Goal: Transaction & Acquisition: Purchase product/service

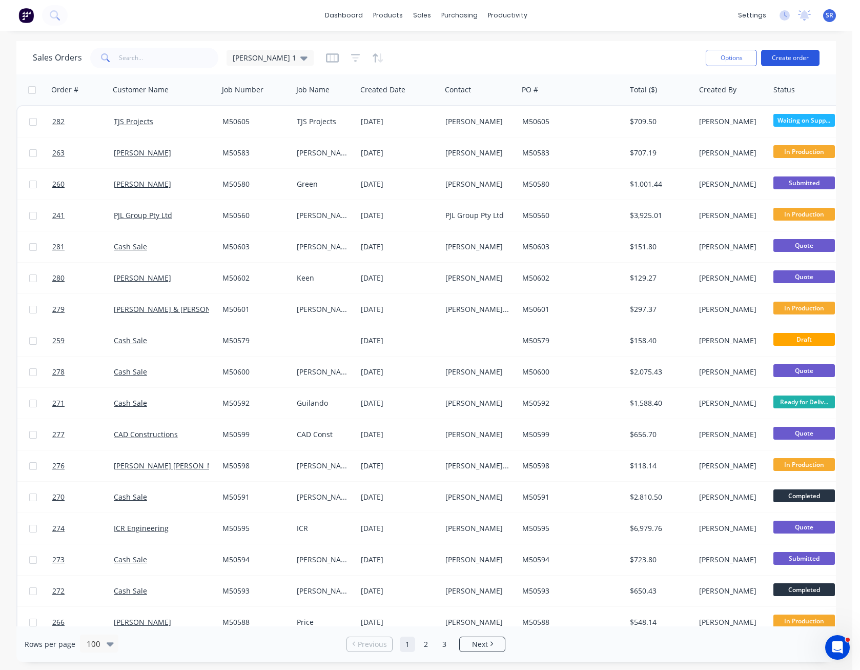
click at [792, 58] on button "Create order" at bounding box center [790, 58] width 58 height 16
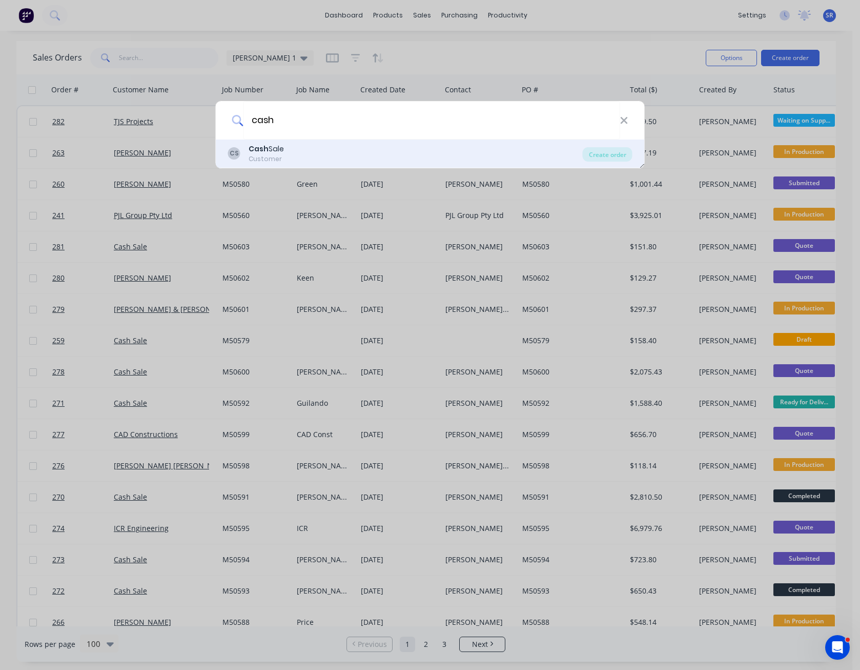
type input "cash"
click at [335, 155] on div "CS Cash Sale Customer" at bounding box center [405, 154] width 355 height 20
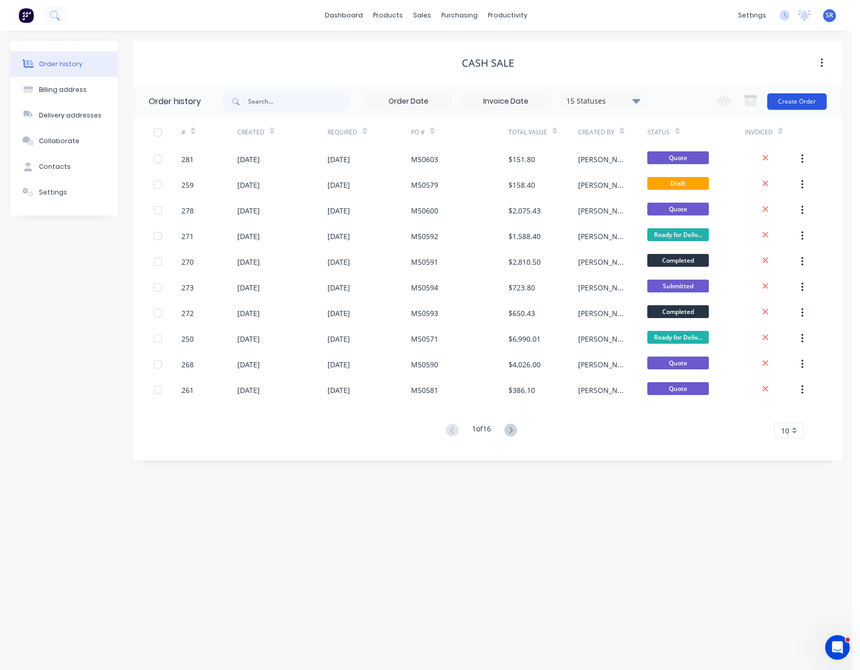
click at [796, 98] on button "Create Order" at bounding box center [797, 101] width 59 height 16
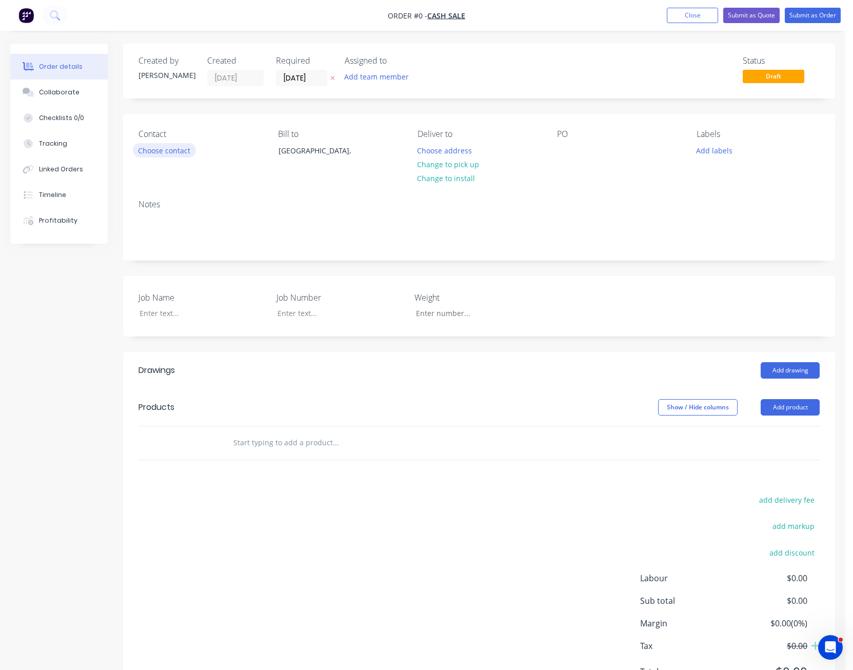
click at [155, 153] on button "Choose contact" at bounding box center [164, 150] width 63 height 14
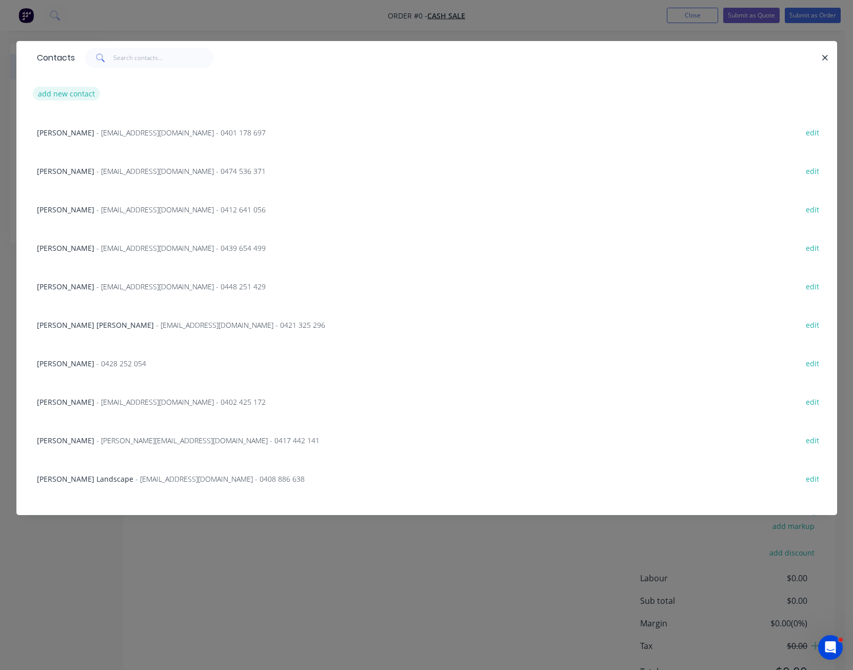
click at [74, 93] on button "add new contact" at bounding box center [67, 94] width 68 height 14
select select "AU"
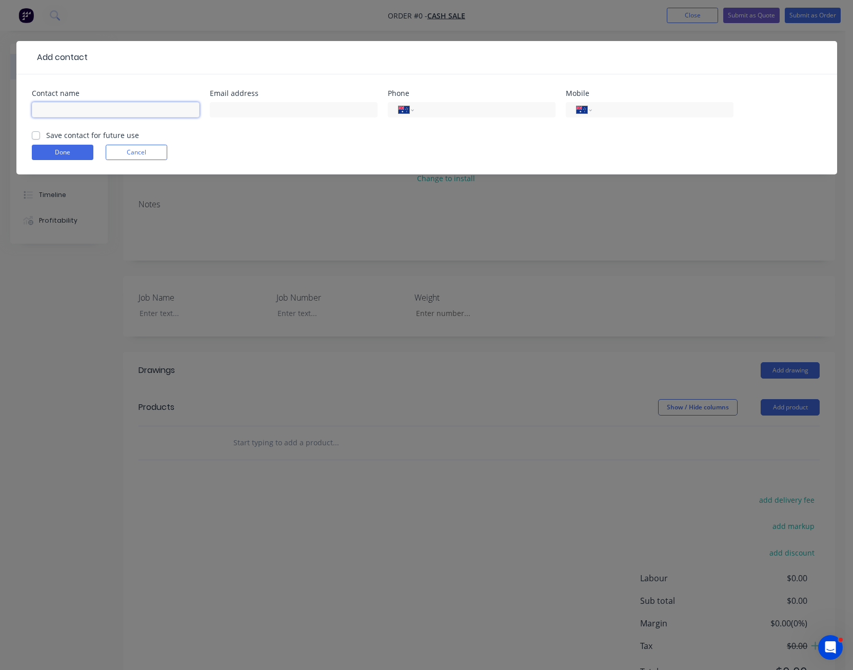
click at [72, 108] on input "text" at bounding box center [116, 109] width 168 height 15
type input "[PERSON_NAME]"
type input "[PERSON_NAME][EMAIL_ADDRESS][DOMAIN_NAME]"
type input "0412 421 251"
click at [49, 157] on button "Done" at bounding box center [63, 152] width 62 height 15
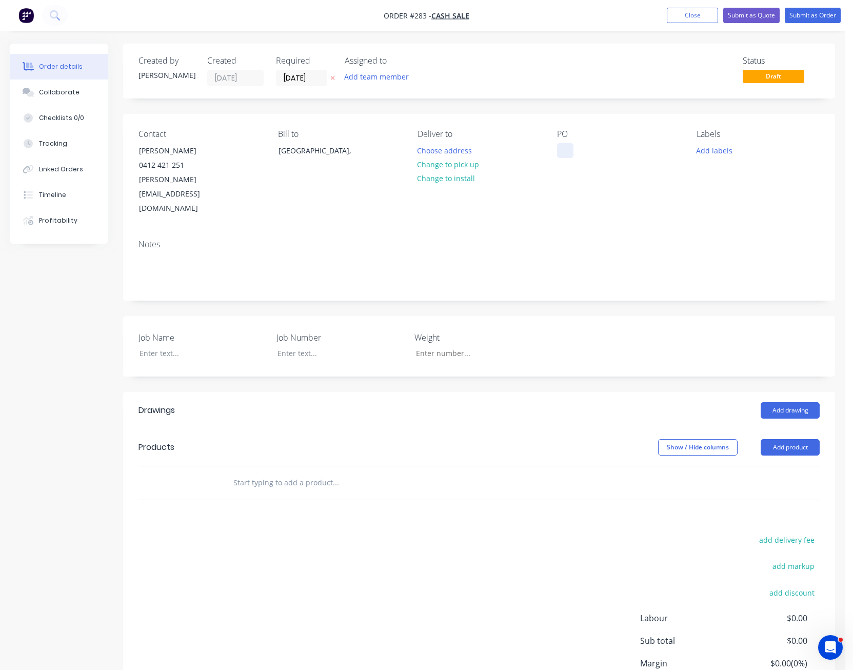
click at [568, 149] on div at bounding box center [565, 150] width 16 height 15
click at [165, 346] on div at bounding box center [195, 353] width 128 height 15
click at [799, 439] on button "Add product" at bounding box center [789, 447] width 59 height 16
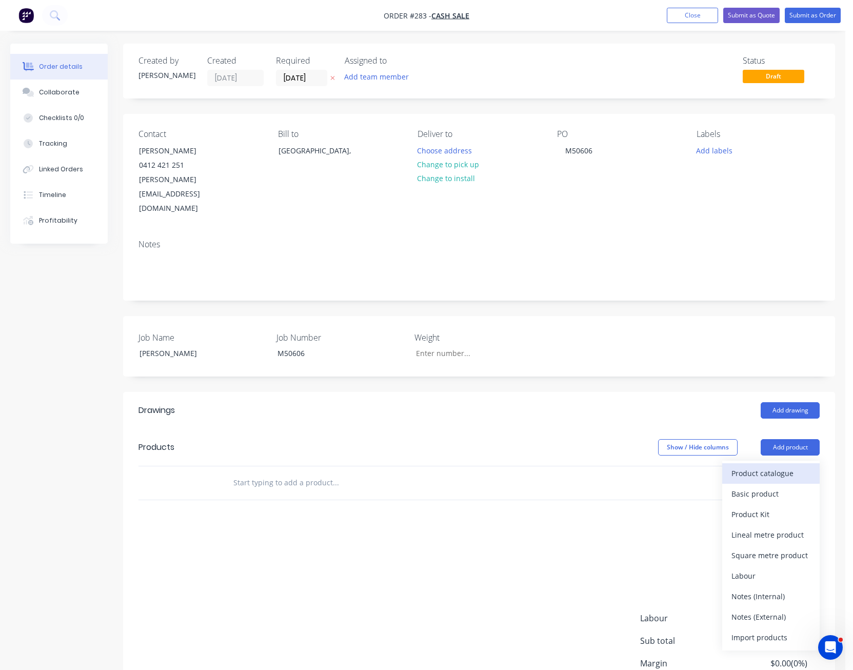
click at [780, 466] on div "Product catalogue" at bounding box center [770, 473] width 79 height 15
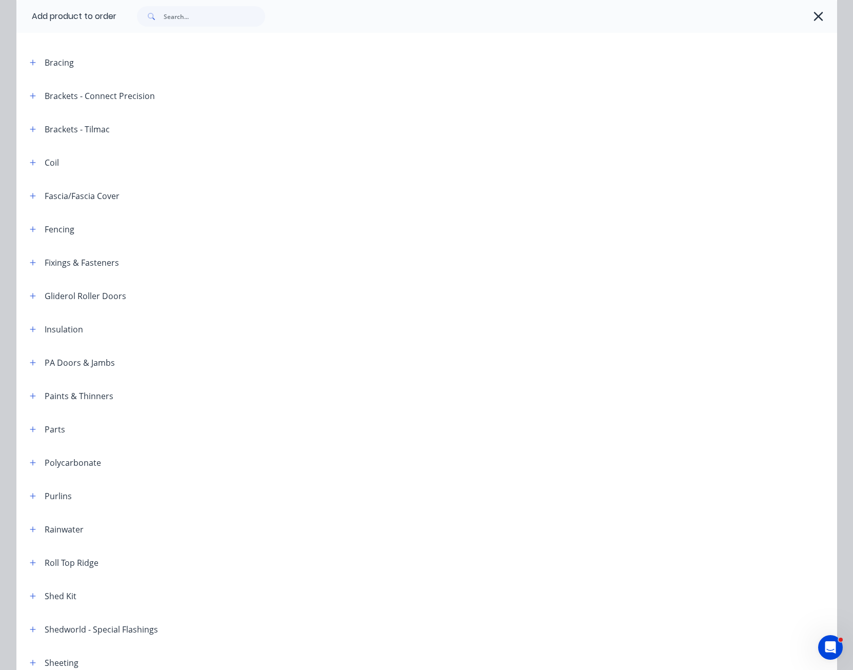
scroll to position [256, 0]
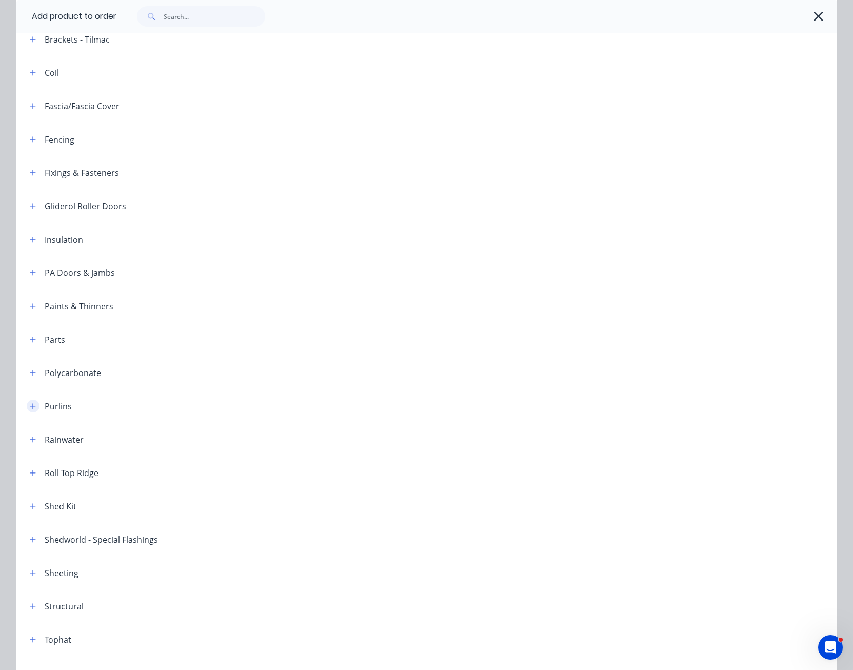
click at [27, 401] on button "button" at bounding box center [33, 405] width 13 height 13
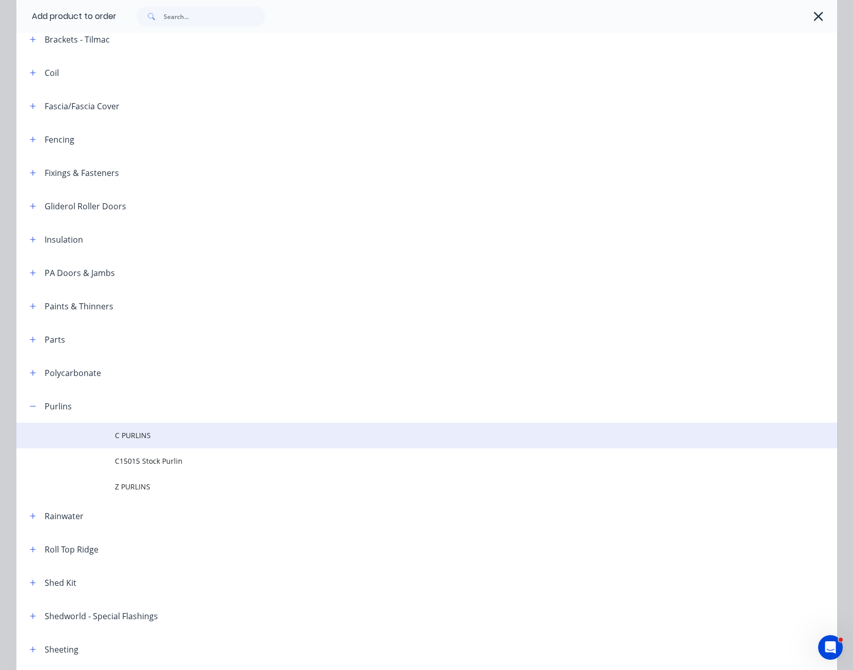
click at [133, 435] on span "C PURLINS" at bounding box center [403, 435] width 577 height 11
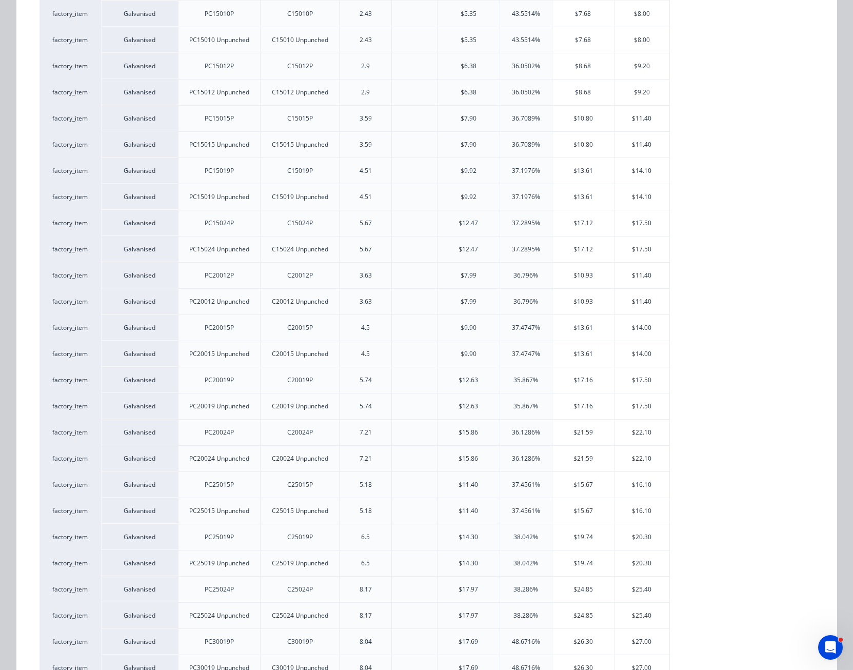
scroll to position [410, 0]
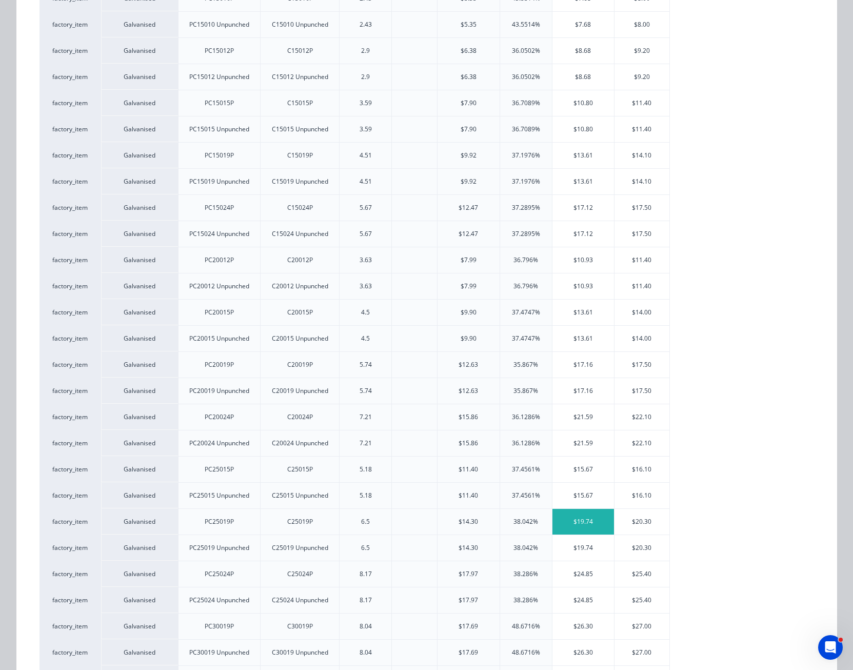
click at [578, 517] on div "$19.74" at bounding box center [583, 522] width 62 height 26
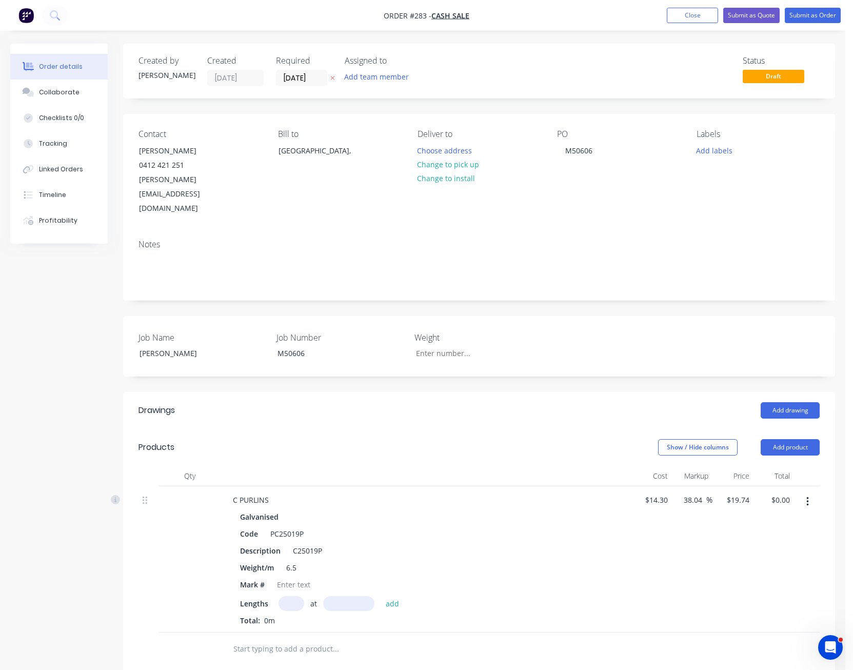
click at [295, 596] on input "text" at bounding box center [291, 603] width 26 height 15
type input "2"
type input "2910"
click at [380, 596] on button "add" at bounding box center [392, 603] width 24 height 14
type input "$114.89"
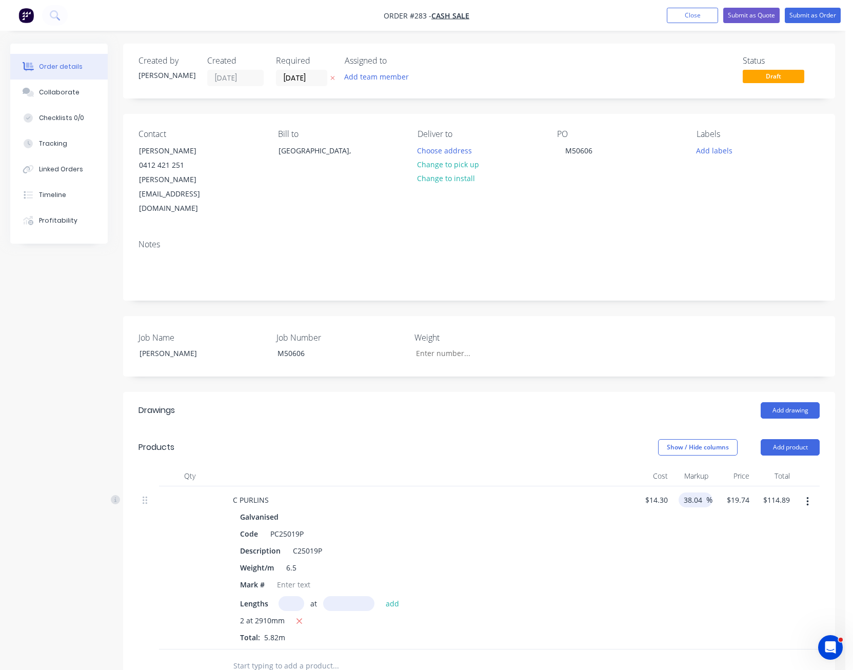
click at [699, 492] on input "38.04" at bounding box center [694, 499] width 24 height 15
type input "35"
type input "19.305"
type input "$112.36"
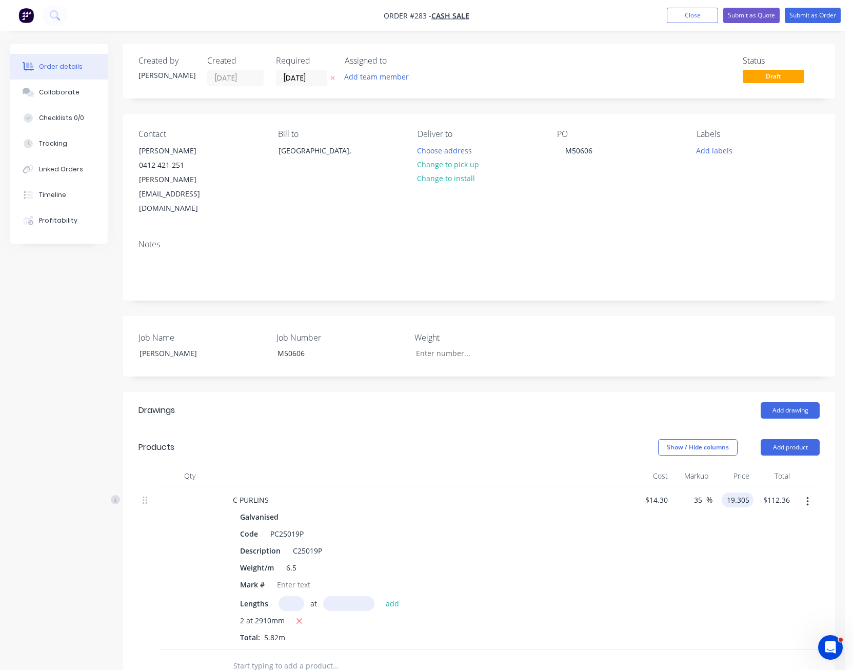
type input "$19.305"
click at [736, 576] on div "$19.305 19.305" at bounding box center [732, 567] width 41 height 163
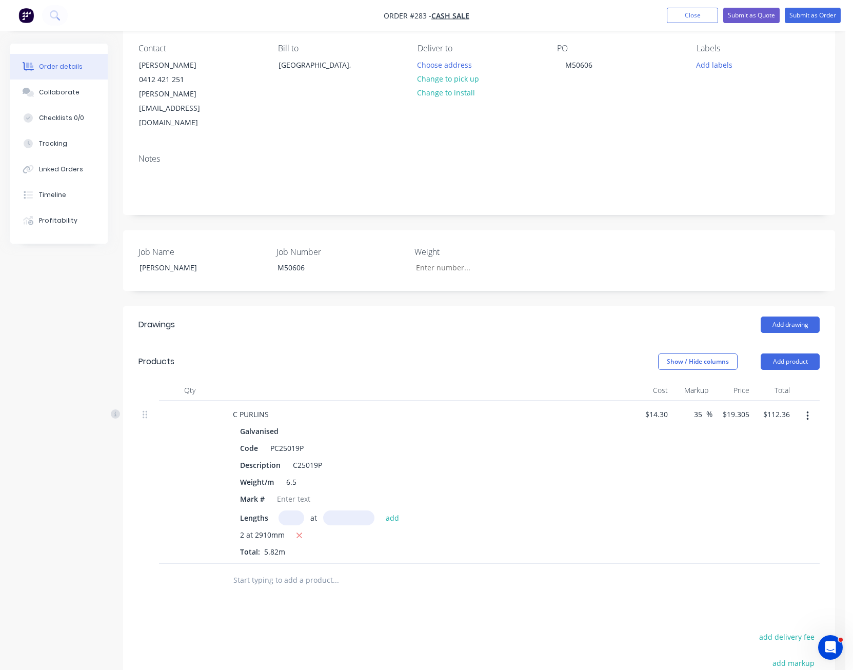
scroll to position [154, 0]
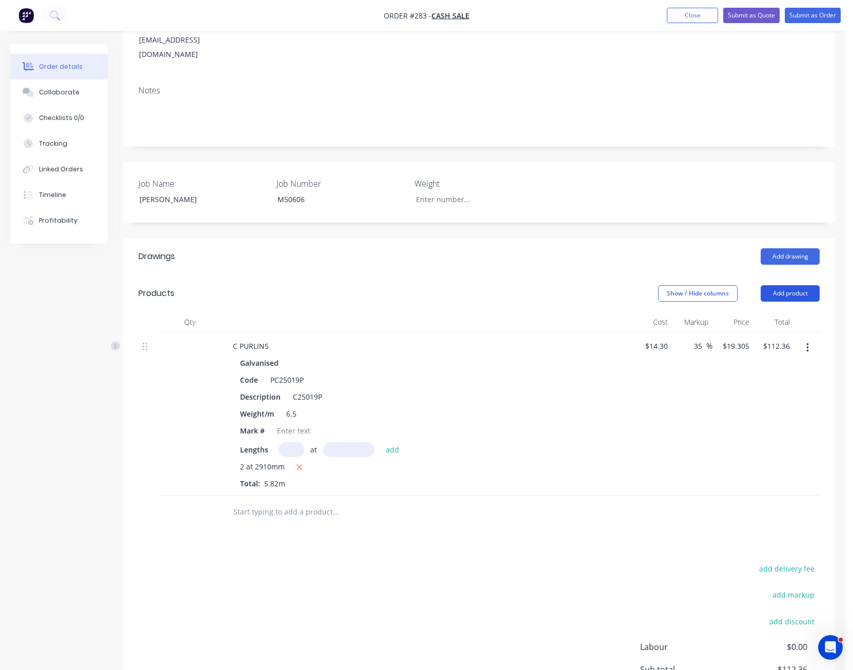
click at [794, 285] on button "Add product" at bounding box center [789, 293] width 59 height 16
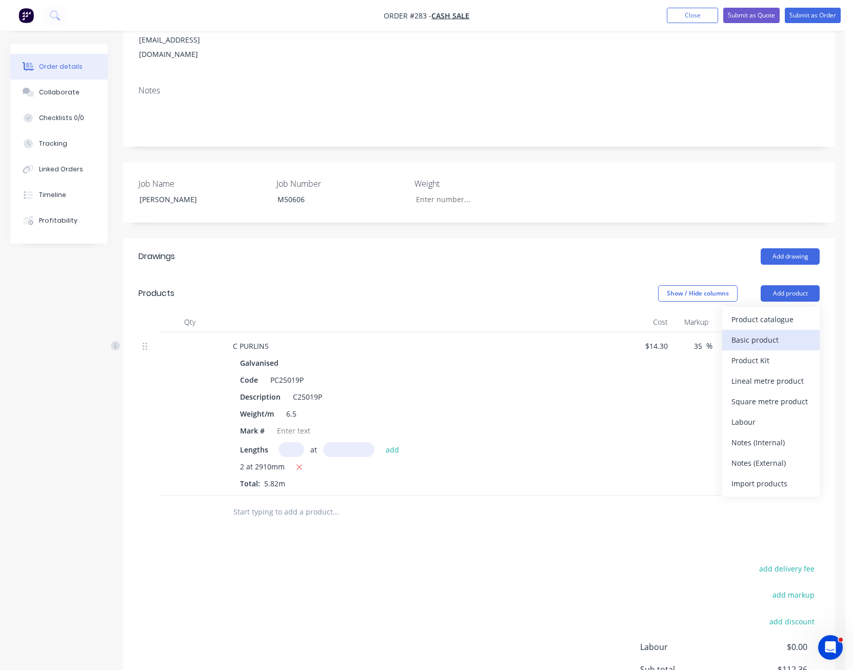
click at [764, 332] on div "Basic product" at bounding box center [770, 339] width 79 height 15
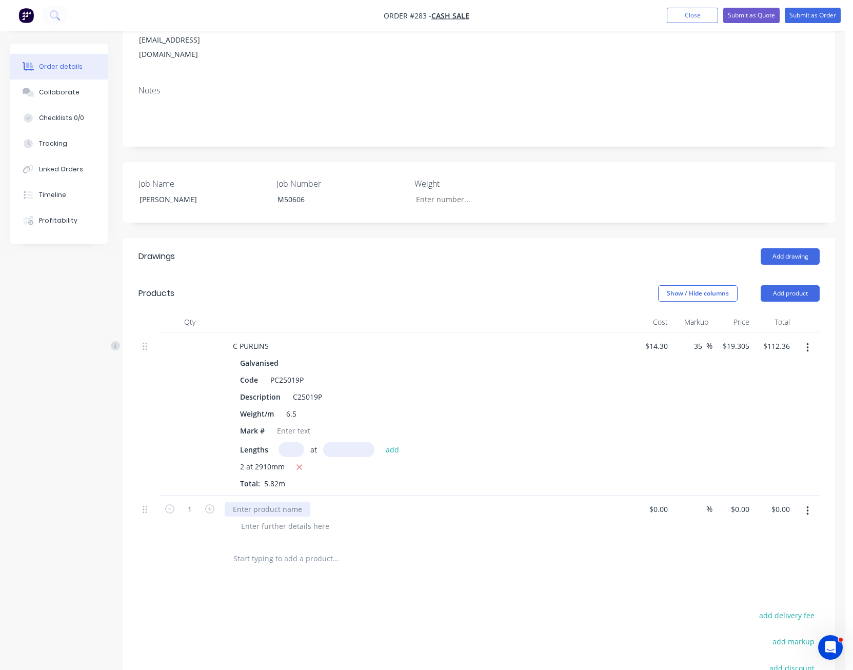
click at [274, 501] on div at bounding box center [268, 508] width 86 height 15
click at [208, 504] on icon "button" at bounding box center [209, 508] width 9 height 9
click at [209, 504] on icon "button" at bounding box center [209, 508] width 9 height 9
type input "4"
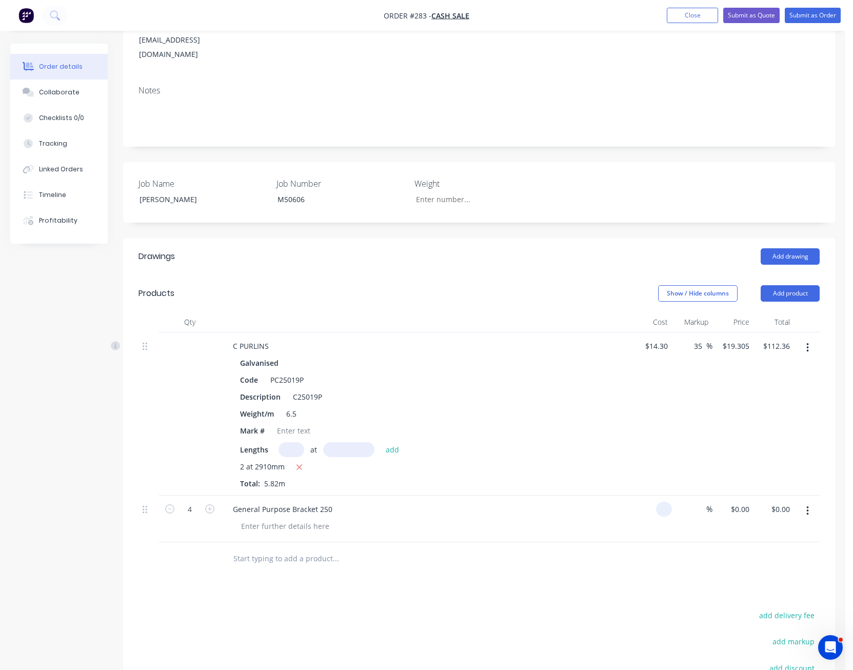
click at [655, 495] on div at bounding box center [651, 518] width 41 height 47
type input "$4.22"
type input "$16.88"
type input "25"
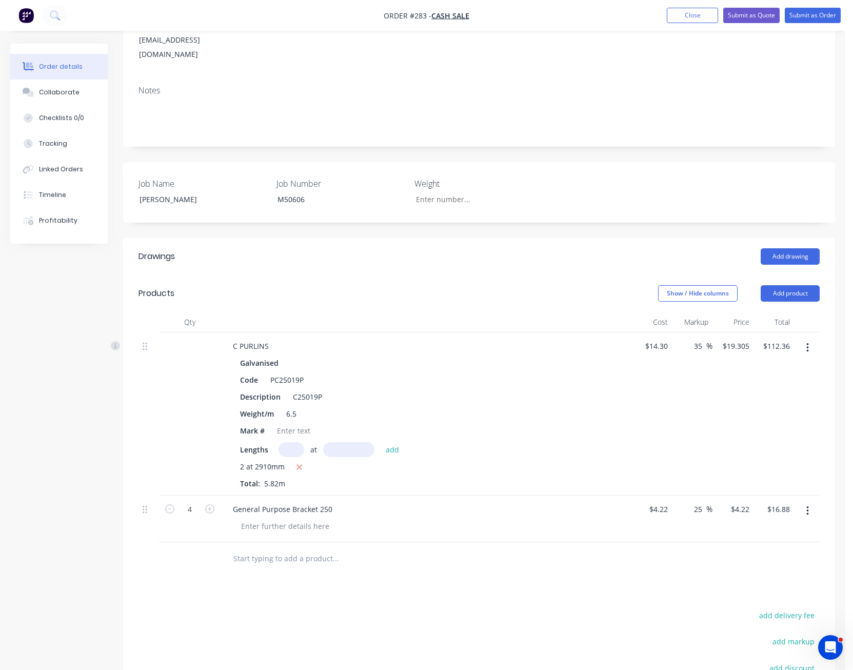
type input "5.275"
type input "$21.10"
type input "$5.275"
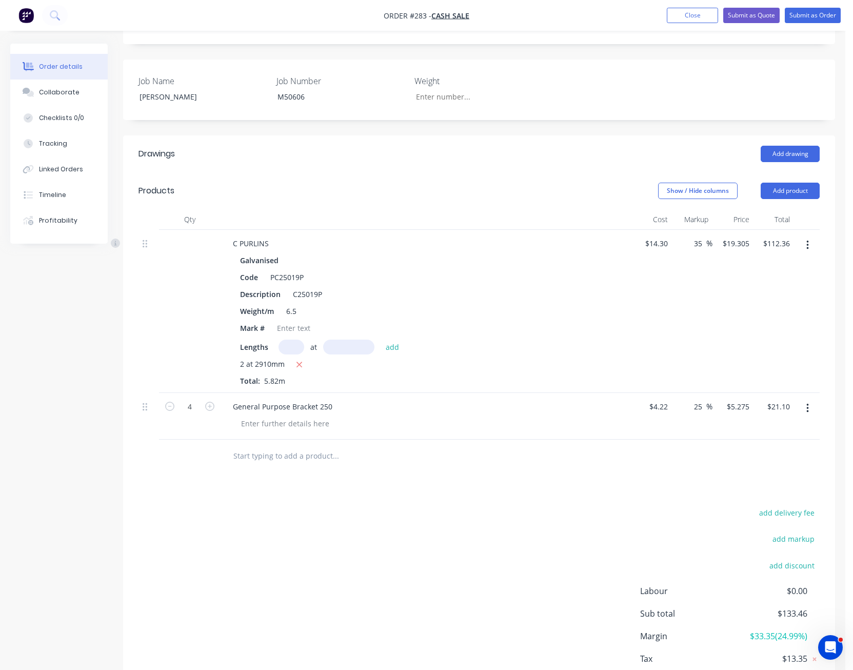
scroll to position [103, 0]
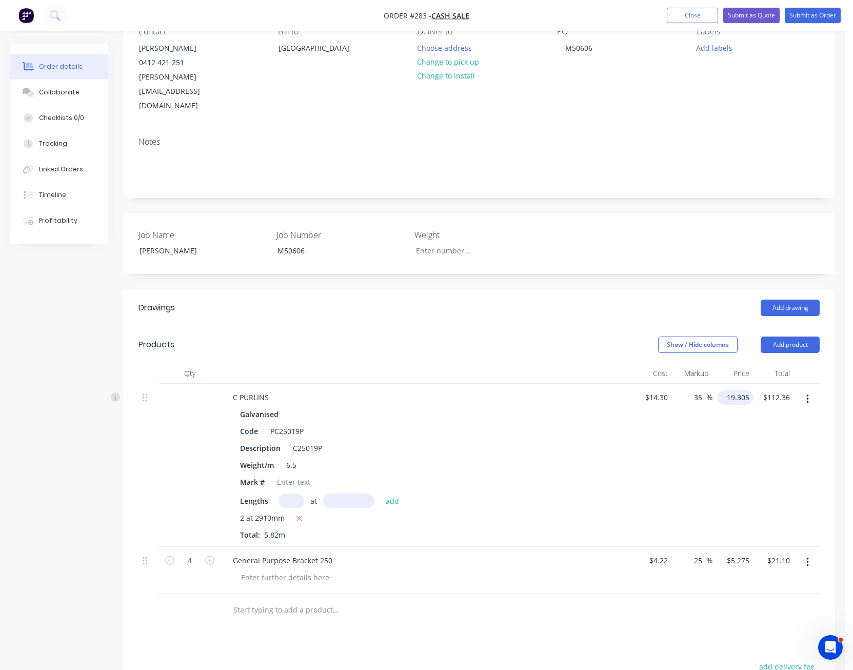
click at [739, 390] on input "19.305" at bounding box center [737, 397] width 32 height 15
type input "20.50"
type input "43.36"
type input "$20.50"
type input "$119.31"
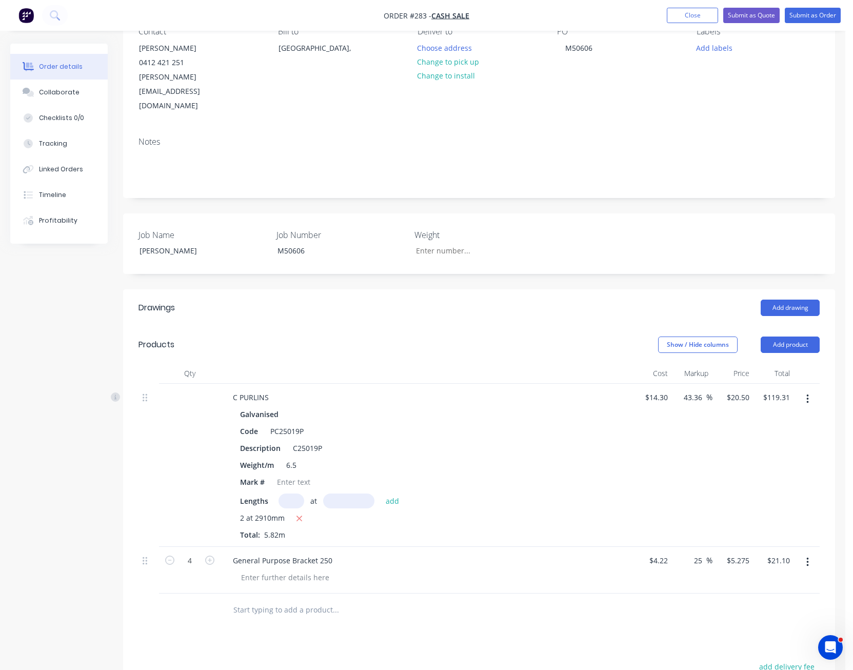
click at [742, 443] on div "$20.50 $20.50" at bounding box center [732, 465] width 41 height 163
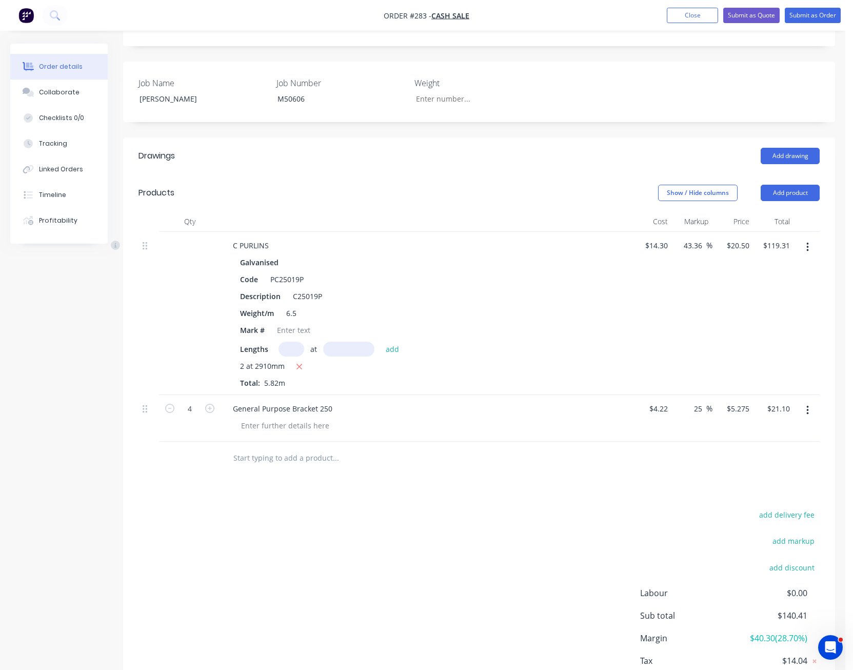
scroll to position [292, 0]
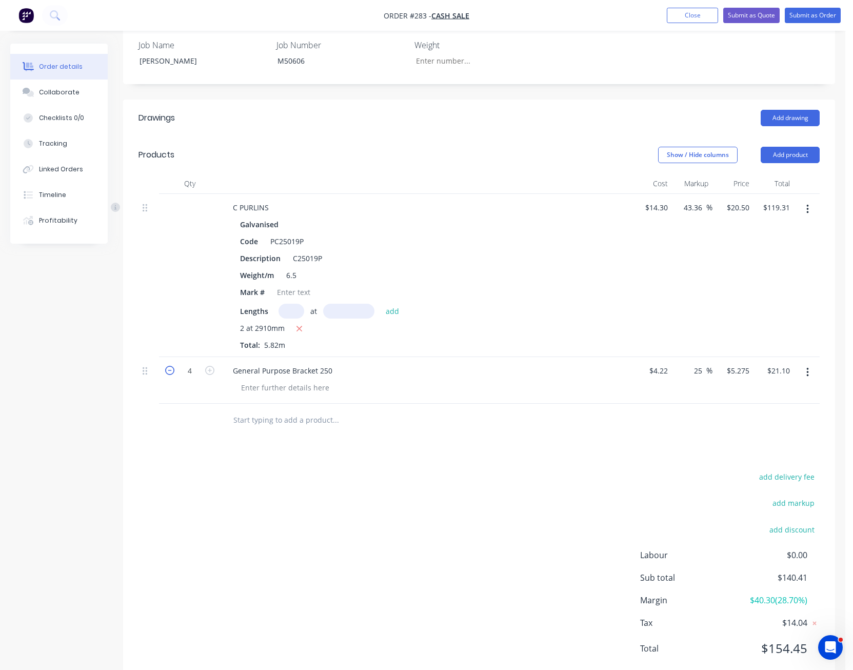
click at [169, 366] on icon "button" at bounding box center [169, 370] width 9 height 9
type input "3"
type input "$15.83"
click at [169, 366] on icon "button" at bounding box center [169, 370] width 9 height 9
type input "2"
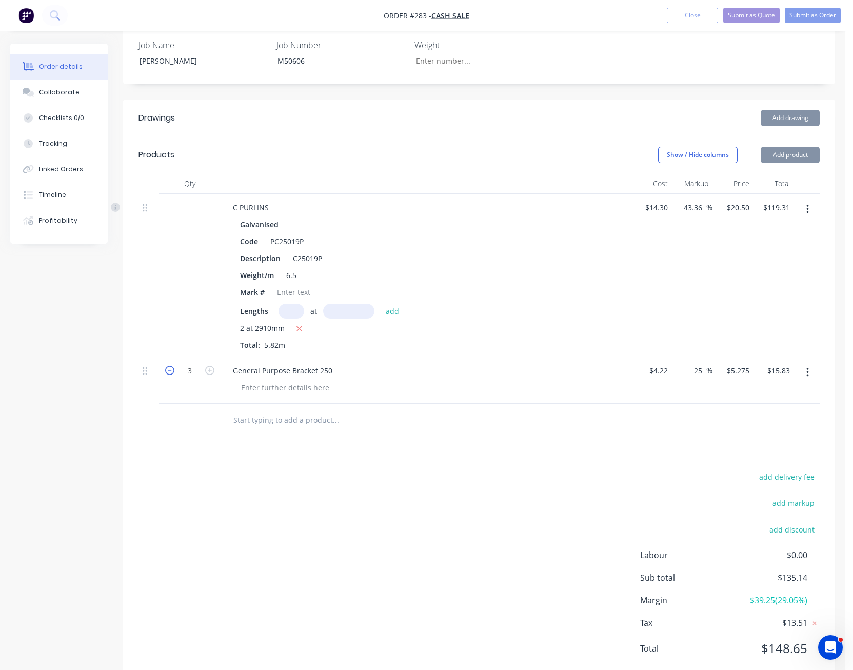
type input "$10.55"
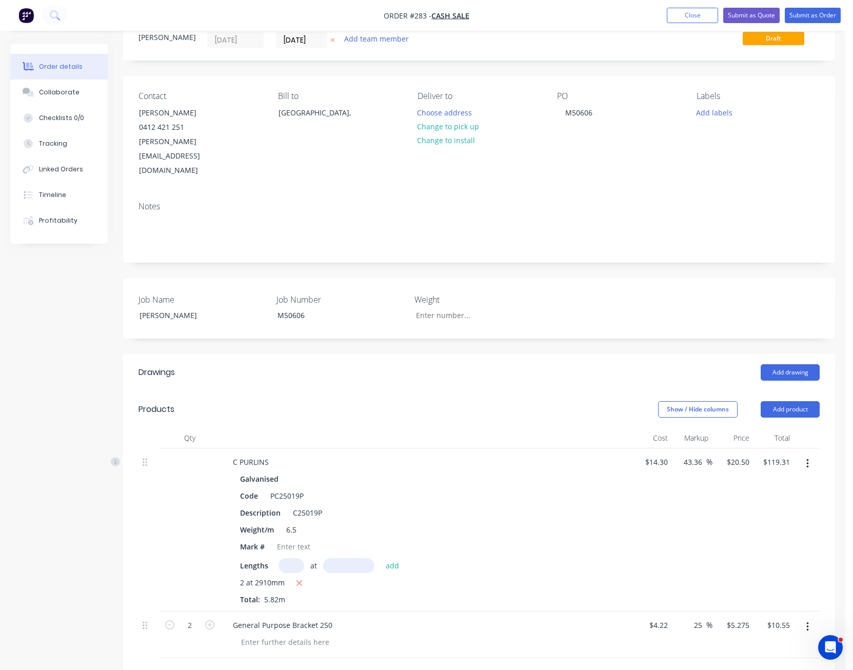
scroll to position [36, 0]
click at [459, 131] on button "Change to pick up" at bounding box center [448, 129] width 73 height 14
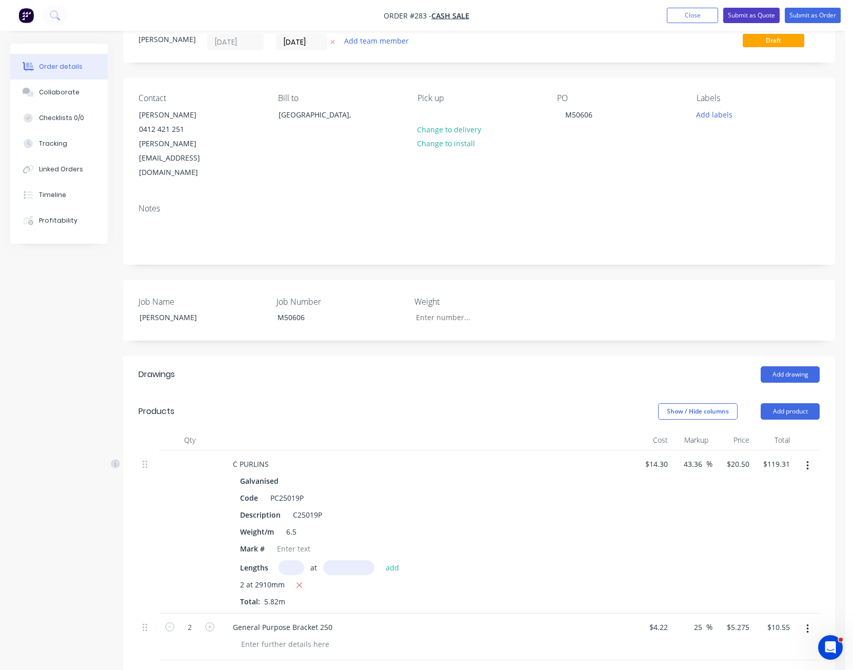
click at [756, 14] on button "Submit as Quote" at bounding box center [751, 15] width 56 height 15
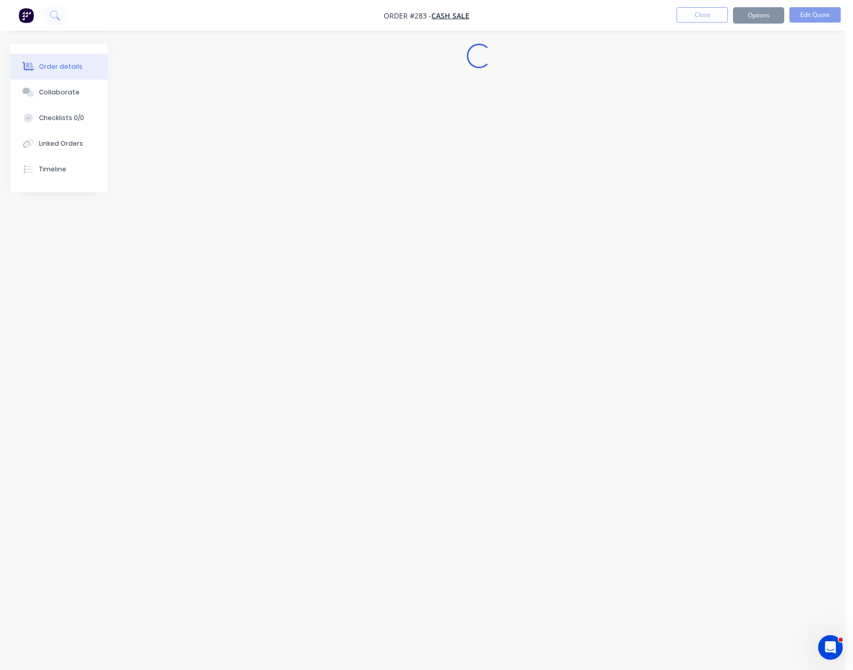
scroll to position [0, 0]
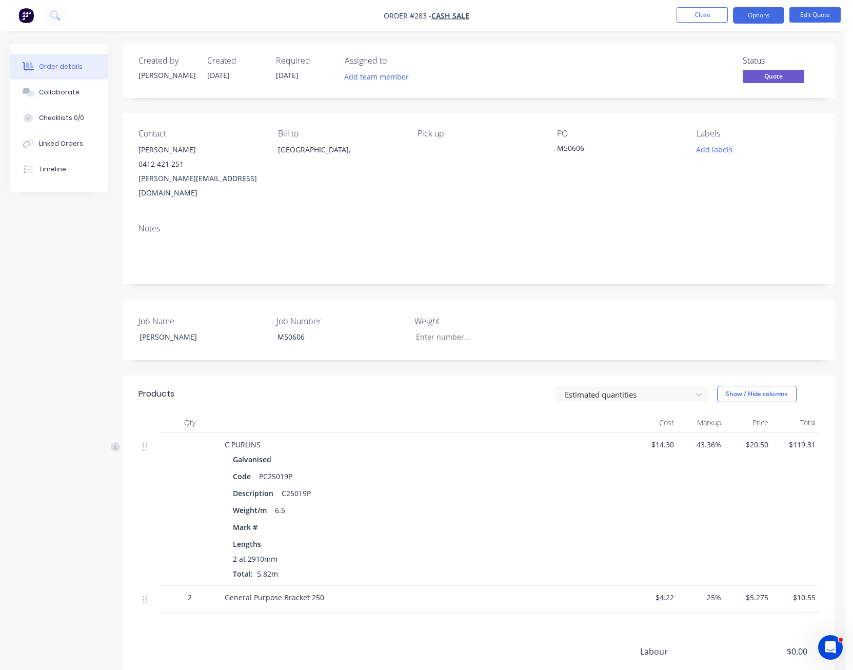
click at [756, 14] on button "Options" at bounding box center [758, 15] width 51 height 16
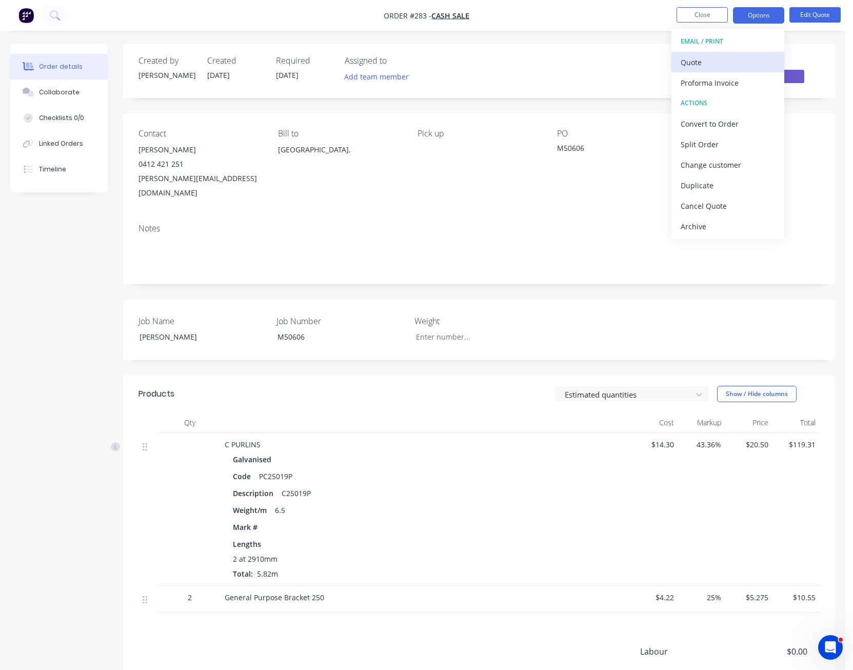
click at [744, 53] on button "Quote" at bounding box center [727, 62] width 113 height 21
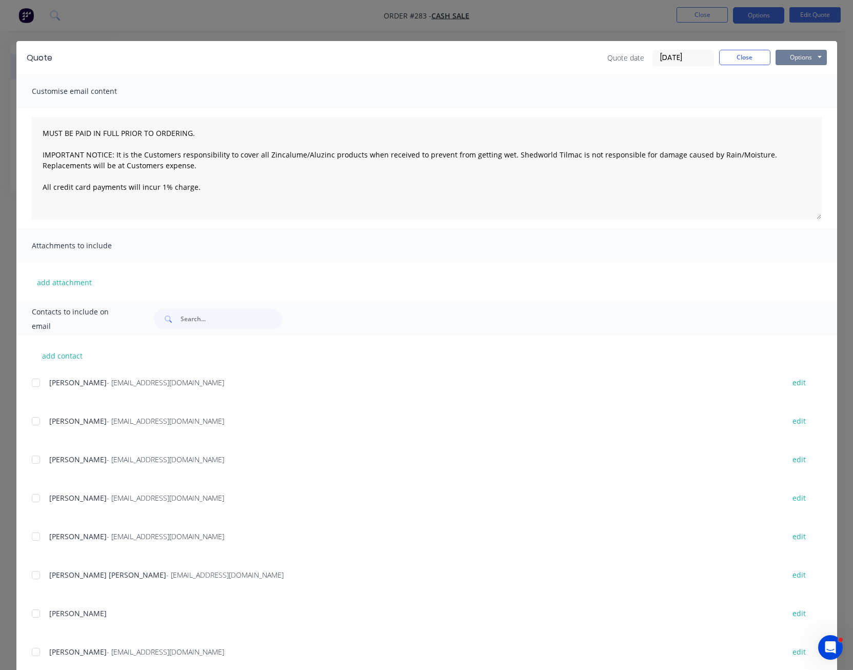
click at [796, 53] on button "Options" at bounding box center [800, 57] width 51 height 15
click at [798, 90] on button "Print" at bounding box center [808, 92] width 66 height 17
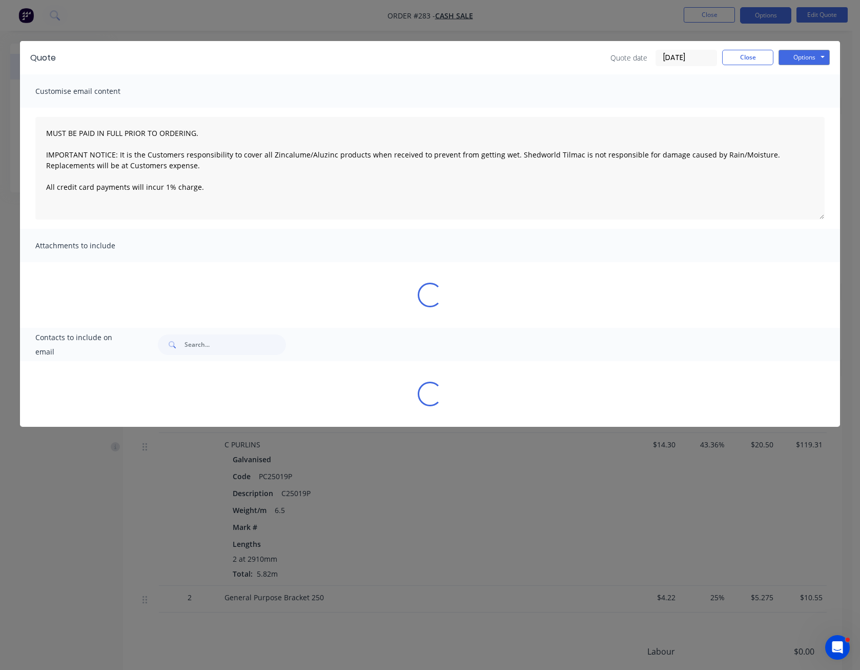
type textarea "MUST BE PAID IN FULL PRIOR TO ORDERING. IMPORTANT NOTICE: It is the Customers r…"
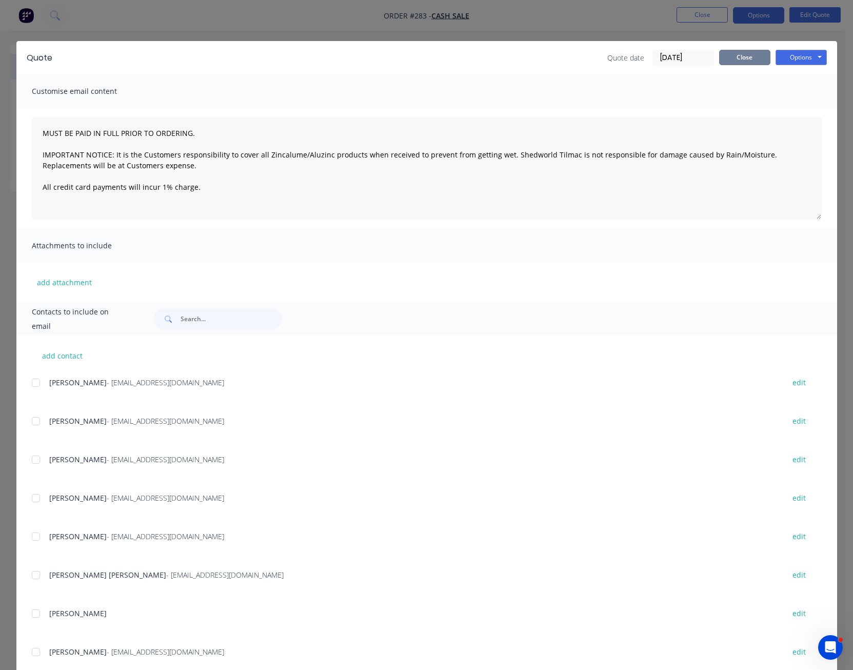
click at [739, 63] on button "Close" at bounding box center [744, 57] width 51 height 15
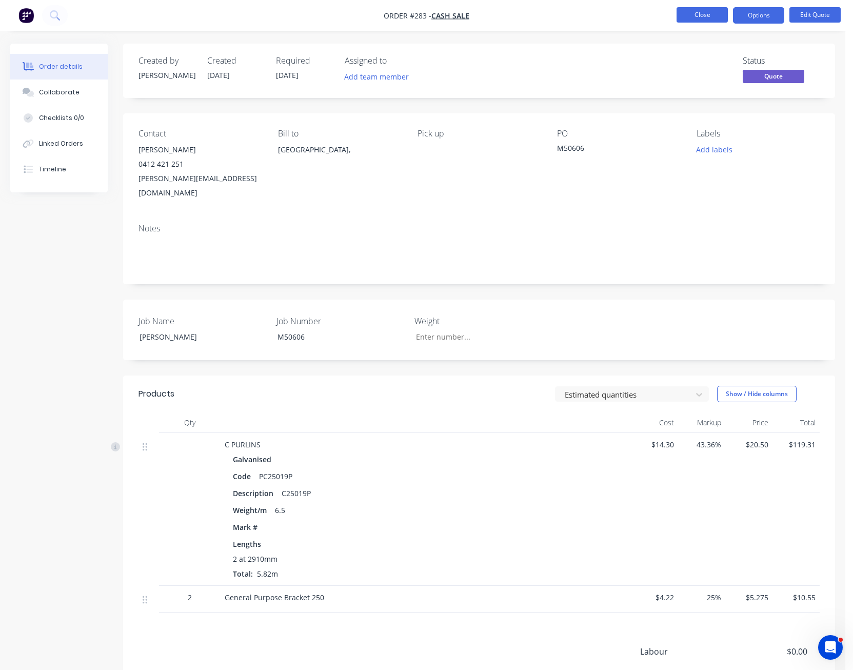
click at [717, 15] on button "Close" at bounding box center [701, 14] width 51 height 15
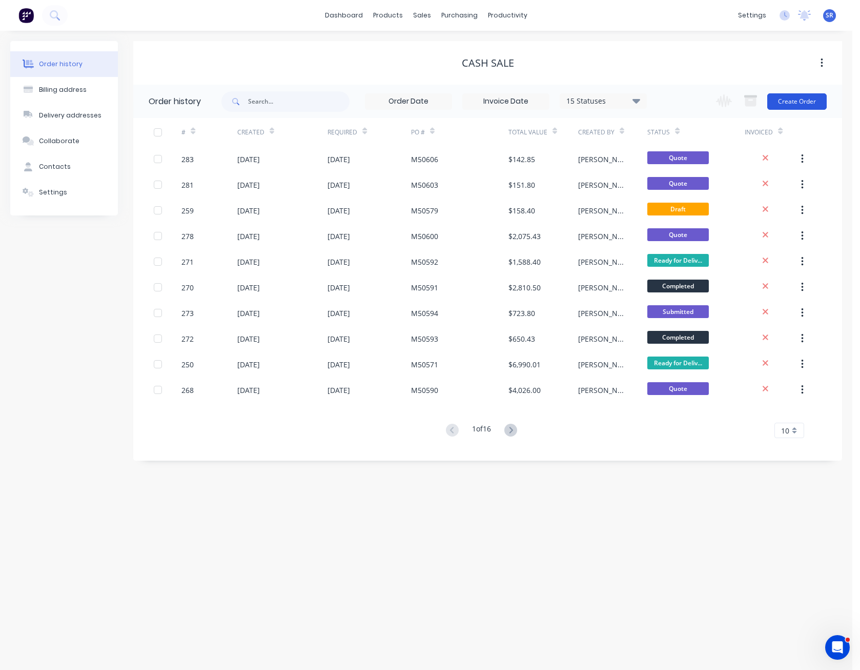
click at [804, 103] on button "Create Order" at bounding box center [797, 101] width 59 height 16
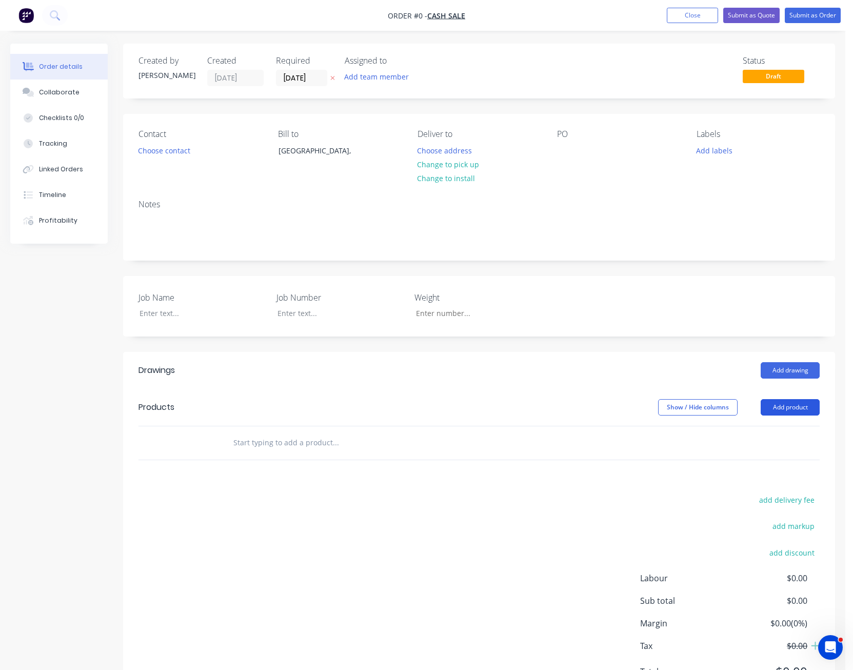
click at [798, 405] on button "Add product" at bounding box center [789, 407] width 59 height 16
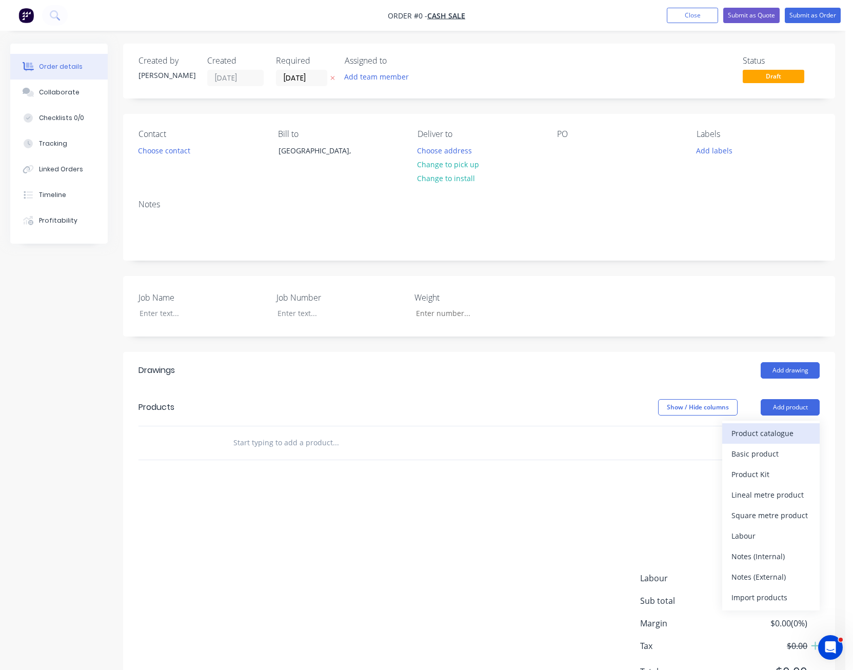
click at [778, 435] on div "Product catalogue" at bounding box center [770, 433] width 79 height 15
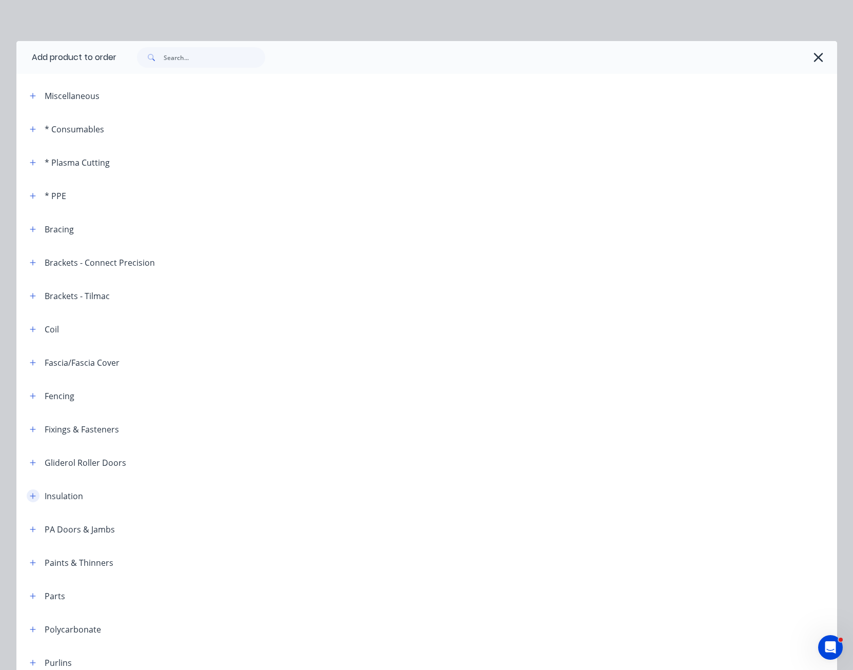
click at [30, 494] on icon "button" at bounding box center [33, 495] width 6 height 7
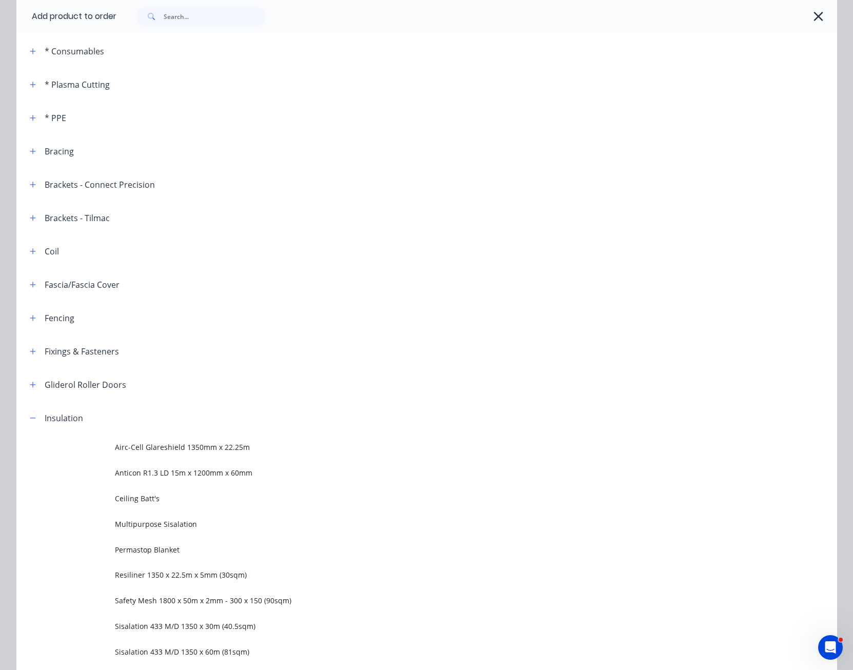
scroll to position [103, 0]
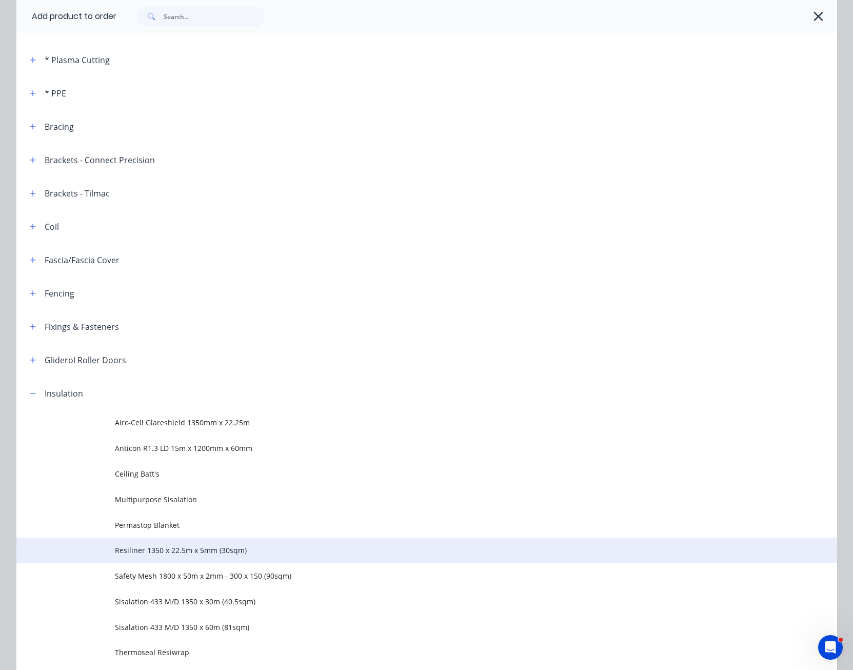
click at [187, 551] on span "Resiliner 1350 x 22.5m x 5mm (30sqm)" at bounding box center [403, 550] width 577 height 11
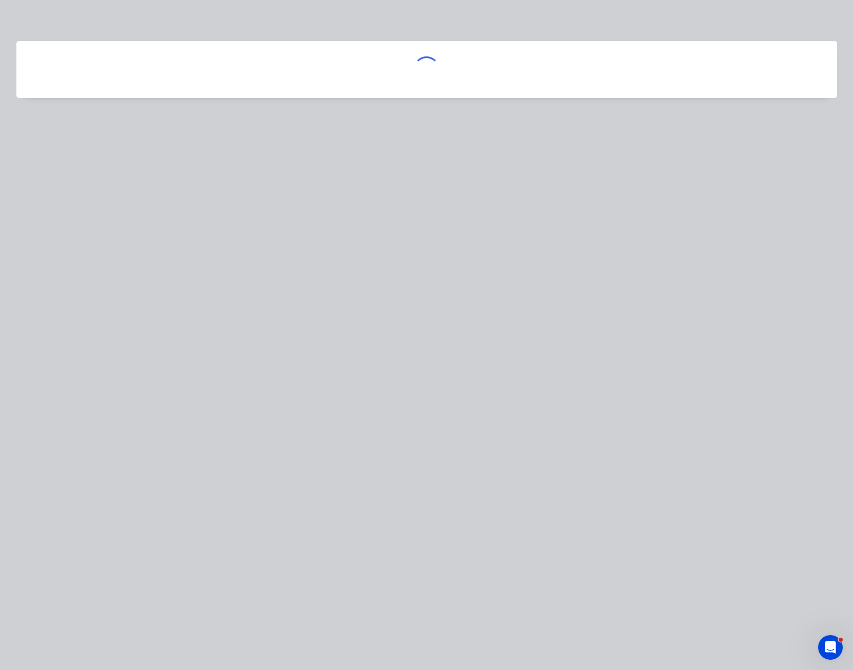
scroll to position [0, 0]
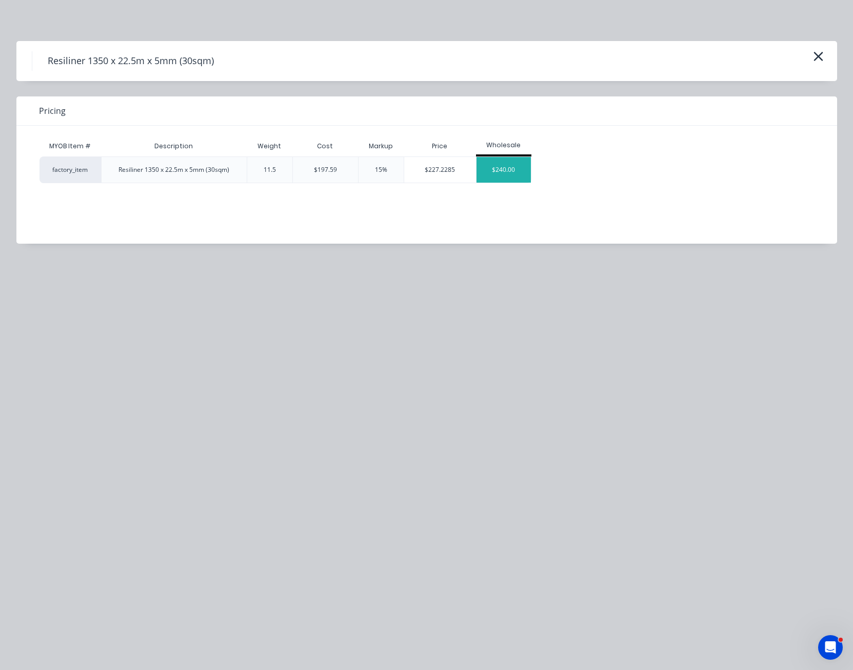
click at [496, 167] on div "$240.00" at bounding box center [503, 170] width 55 height 26
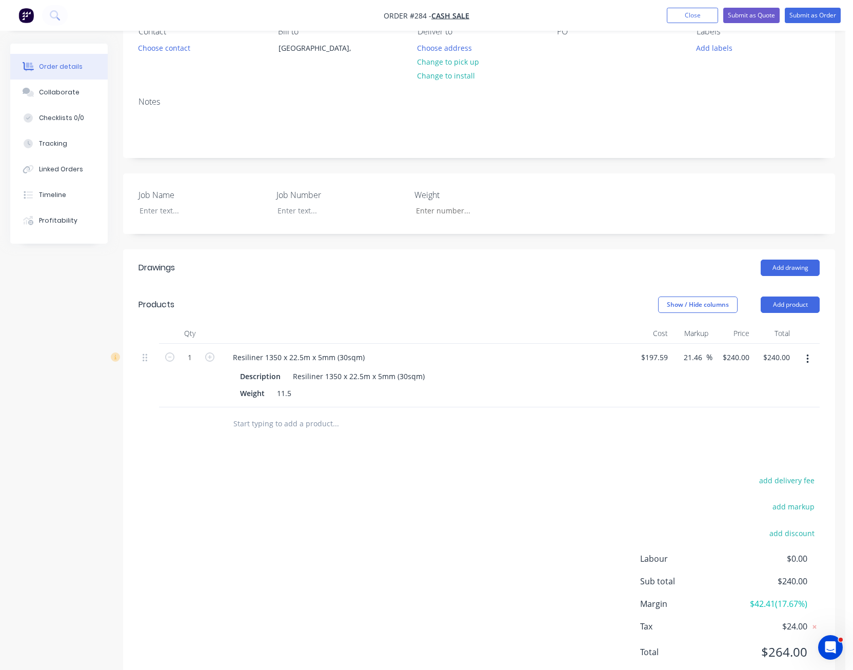
scroll to position [135, 0]
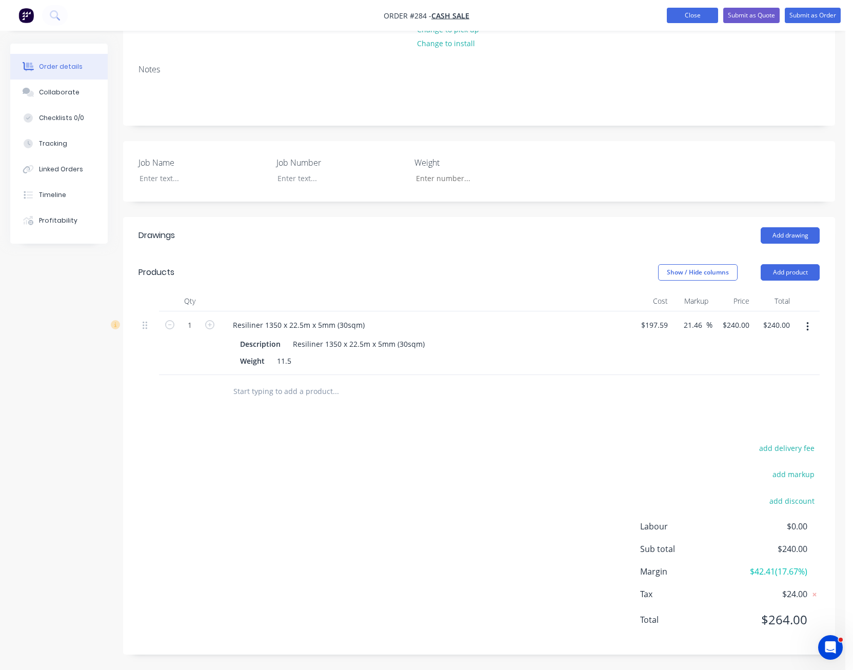
click at [678, 17] on button "Close" at bounding box center [692, 15] width 51 height 15
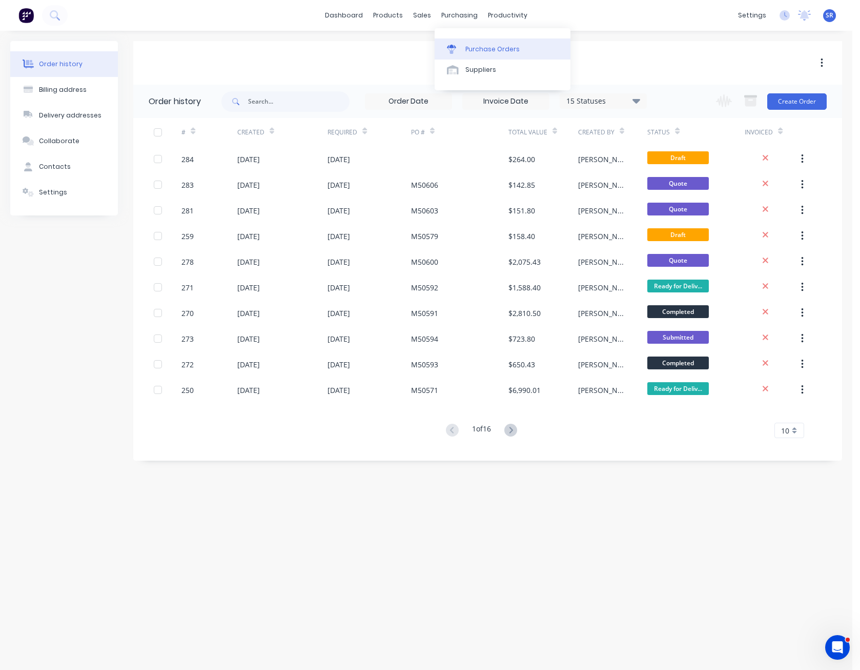
click at [477, 50] on div "Purchase Orders" at bounding box center [493, 49] width 54 height 9
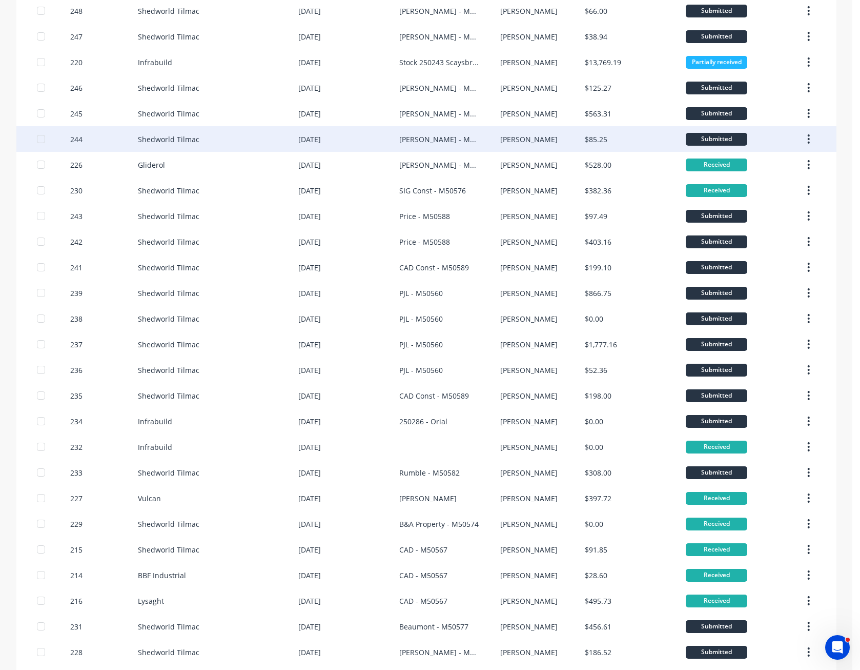
scroll to position [391, 0]
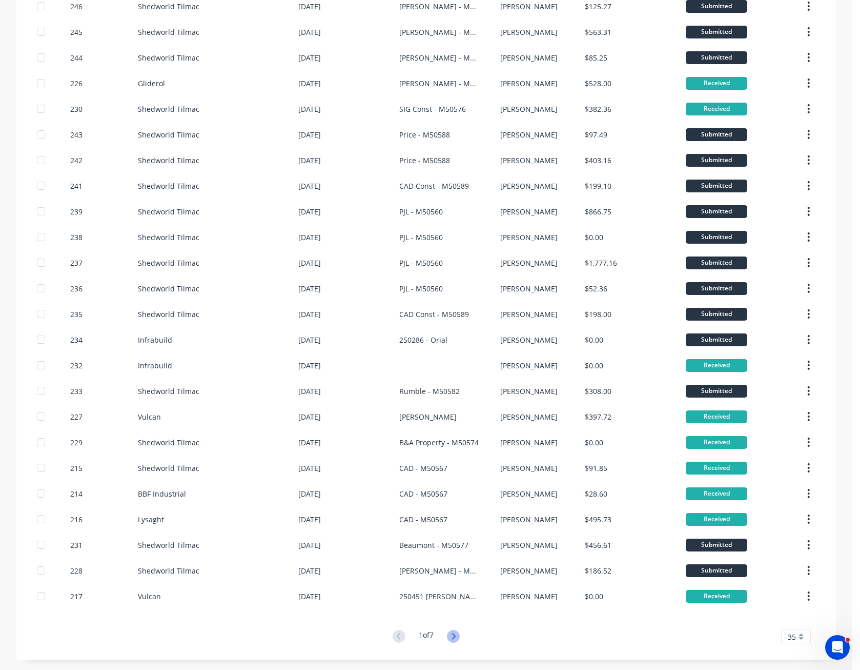
click at [451, 636] on icon at bounding box center [453, 636] width 13 height 13
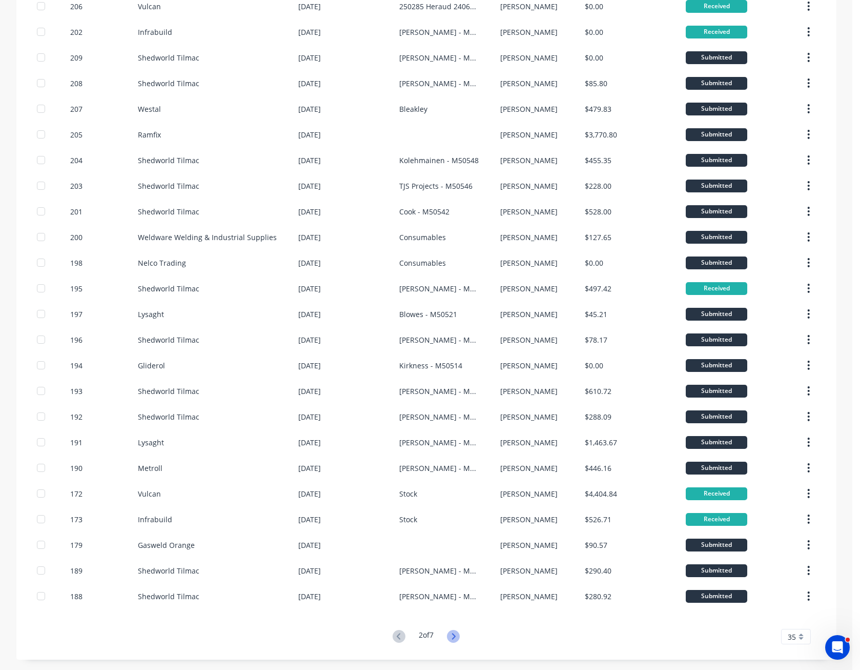
click at [453, 635] on icon at bounding box center [453, 636] width 13 height 13
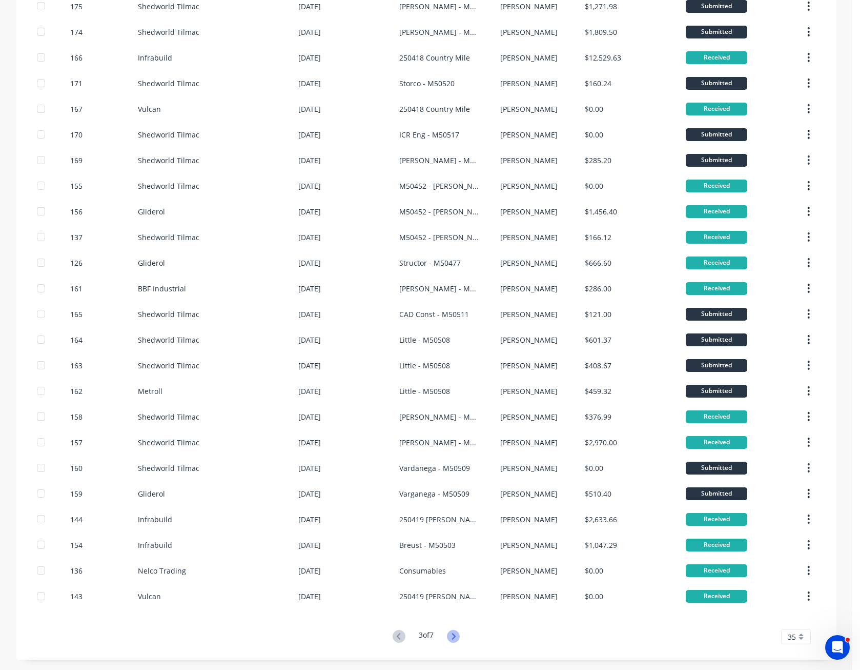
click at [452, 635] on icon at bounding box center [454, 636] width 4 height 6
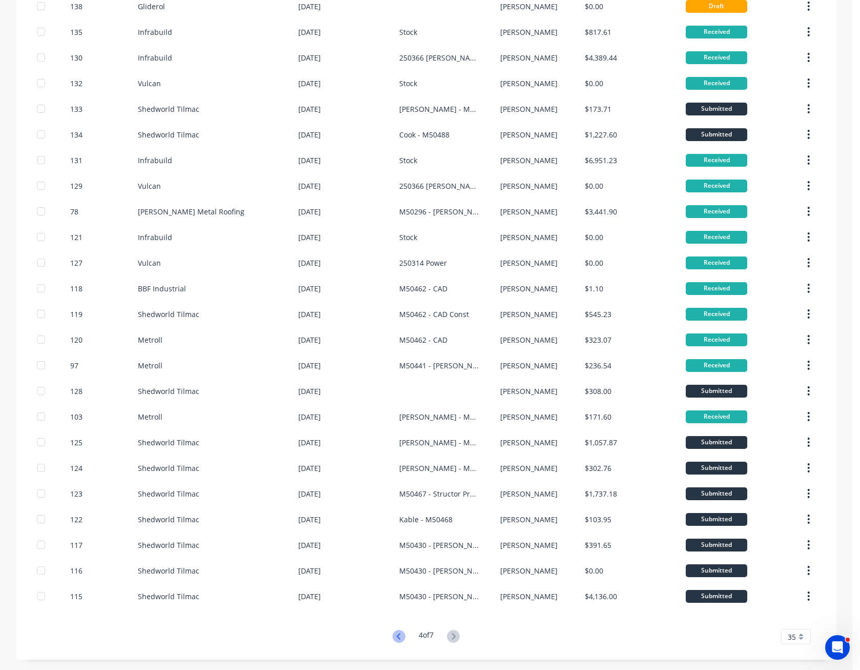
click at [395, 637] on icon at bounding box center [399, 636] width 13 height 13
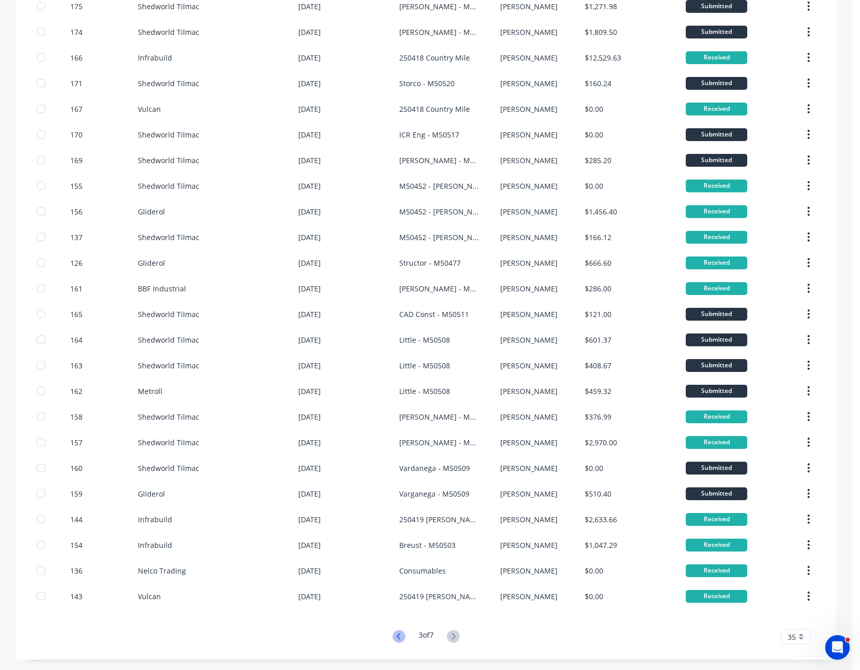
click at [393, 632] on icon at bounding box center [399, 636] width 13 height 13
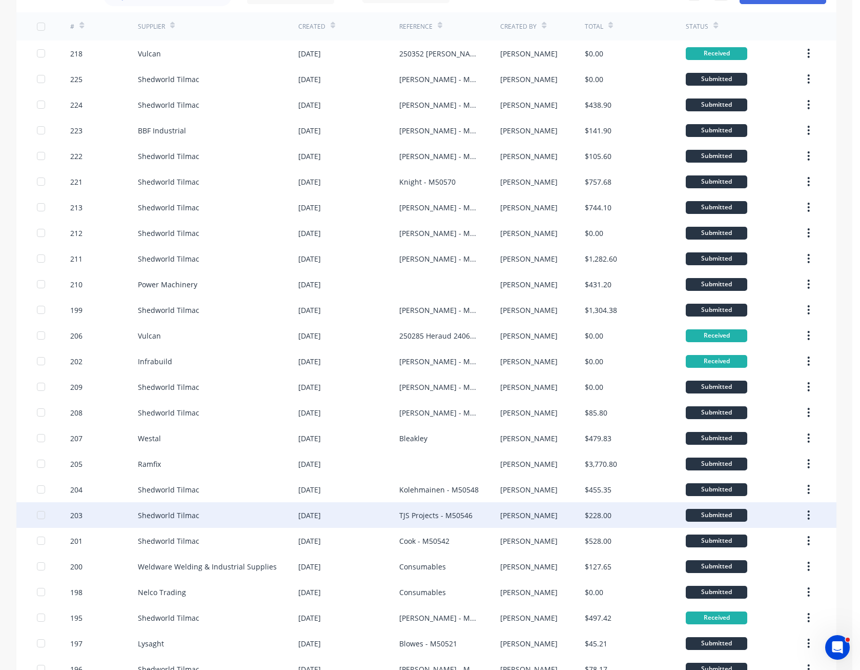
scroll to position [154, 0]
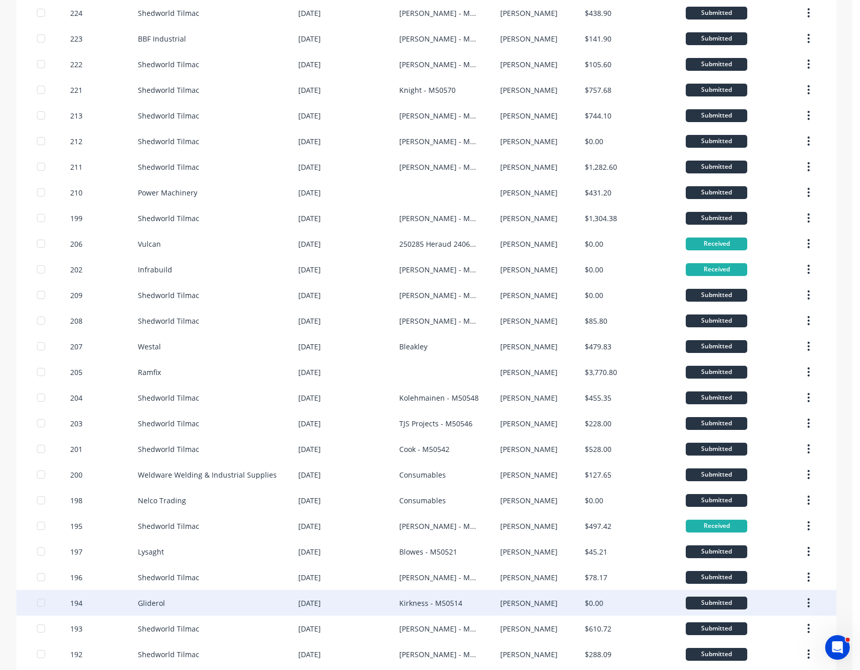
click at [469, 600] on div "Kirkness - M50514" at bounding box center [449, 603] width 101 height 26
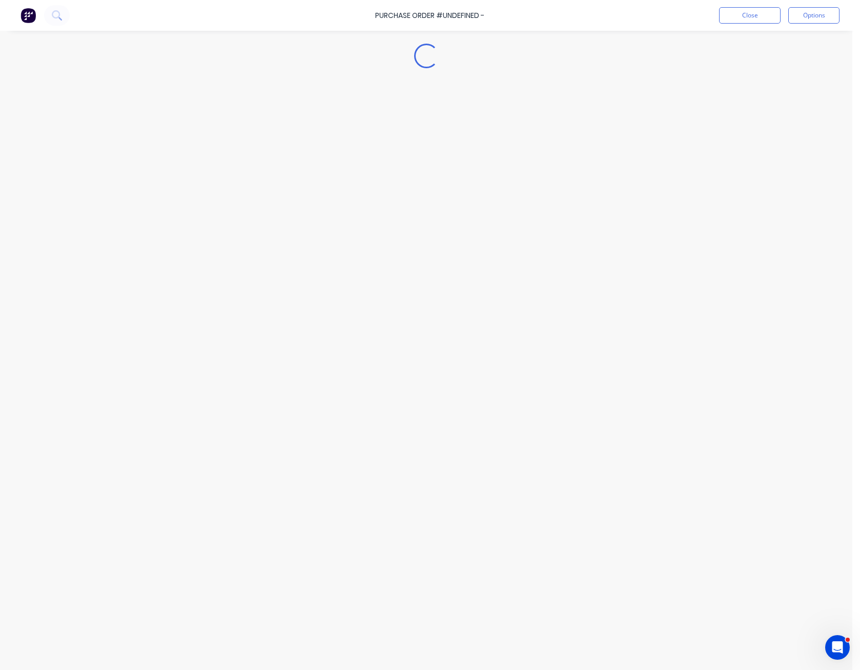
type textarea "x"
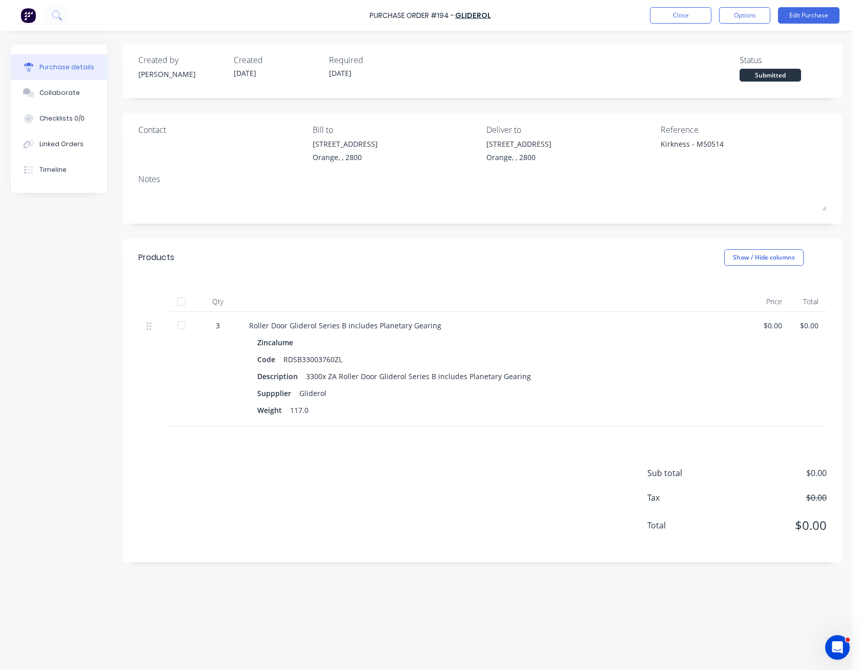
click at [468, 600] on div "Created by [PERSON_NAME] Created [DATE] Required [DATE] Status Submitted Contac…" at bounding box center [426, 348] width 832 height 608
click at [682, 14] on button "Close" at bounding box center [681, 15] width 62 height 16
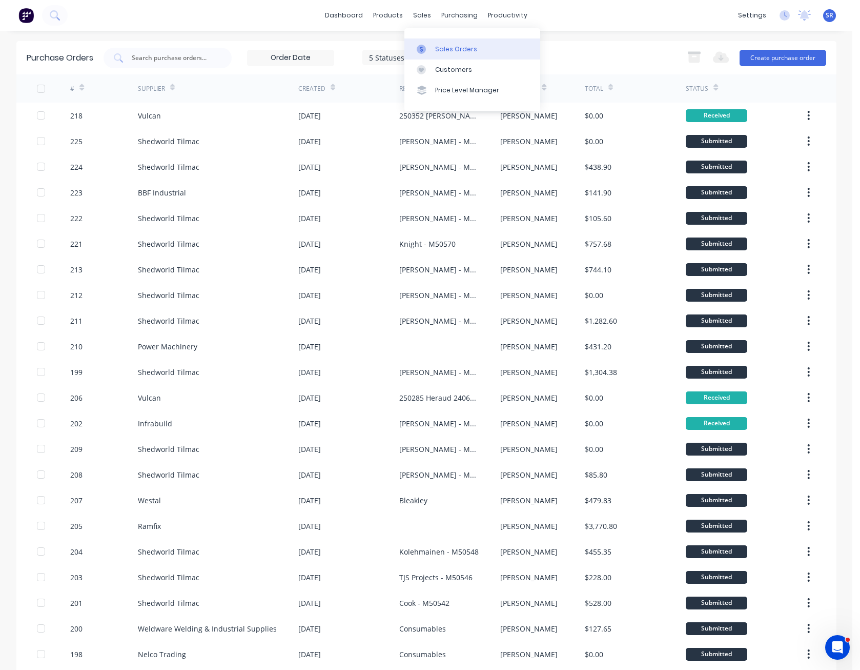
click at [439, 48] on div "Sales Orders" at bounding box center [456, 49] width 42 height 9
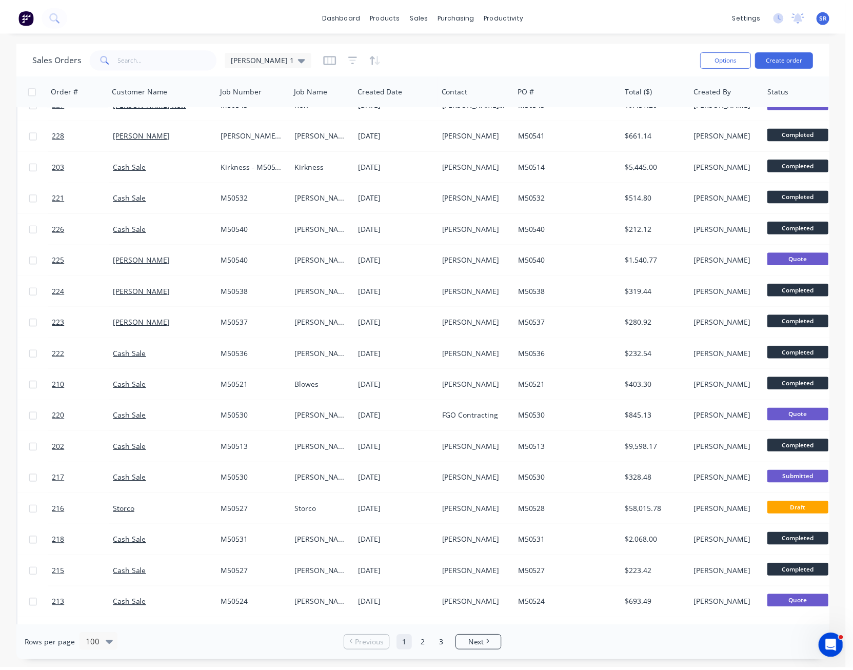
scroll to position [1484, 0]
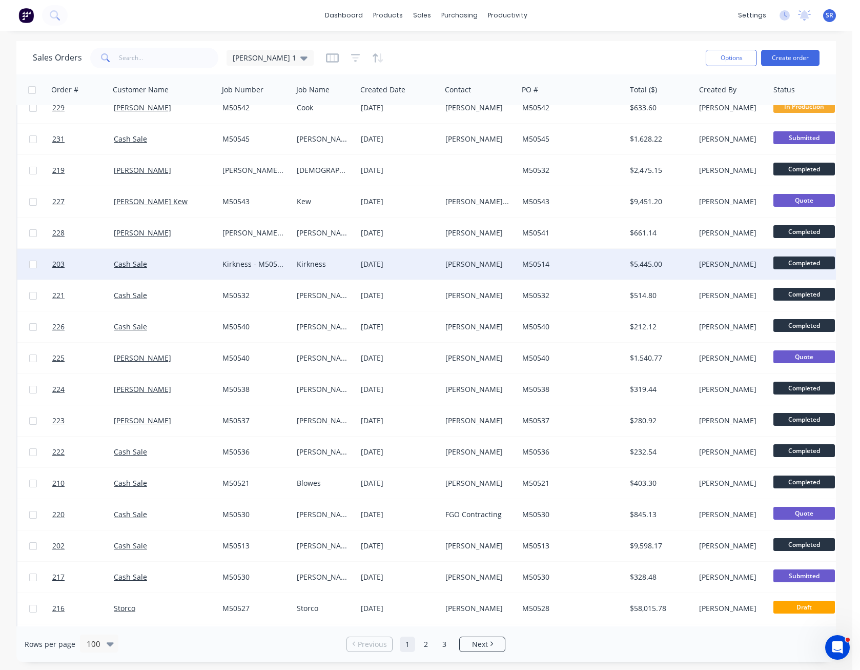
click at [454, 261] on div "[PERSON_NAME]" at bounding box center [478, 264] width 65 height 10
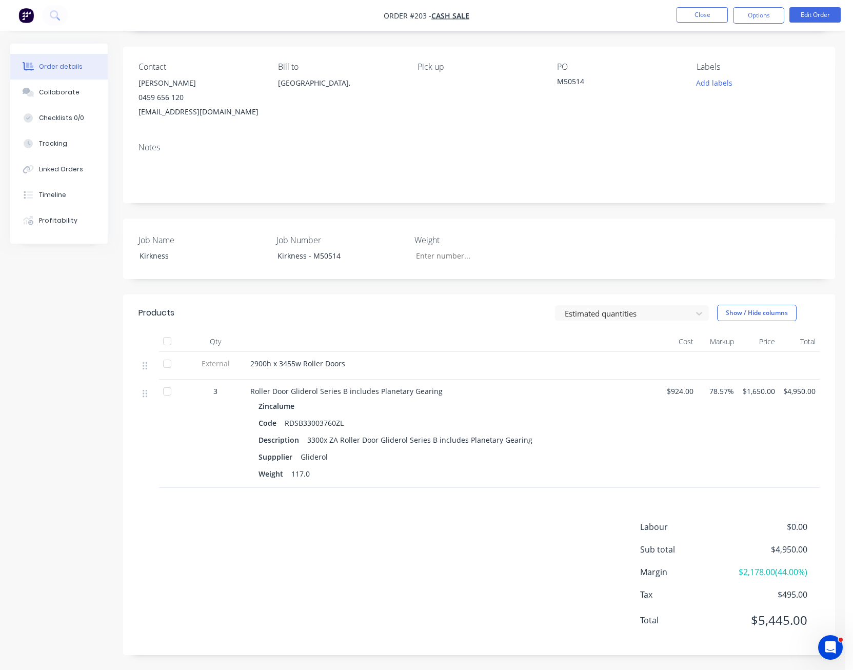
scroll to position [67, 0]
click at [705, 20] on button "Close" at bounding box center [701, 14] width 51 height 15
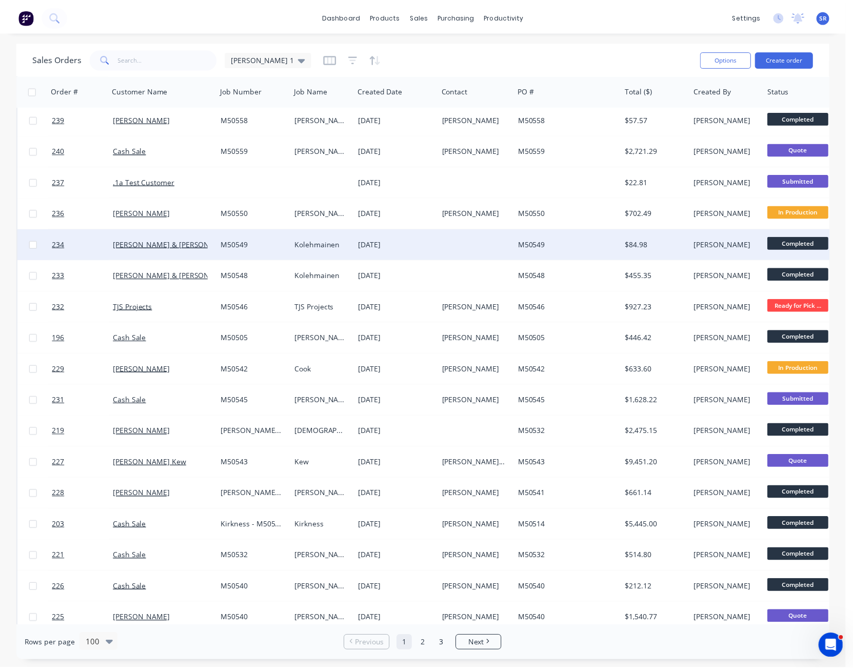
scroll to position [1231, 0]
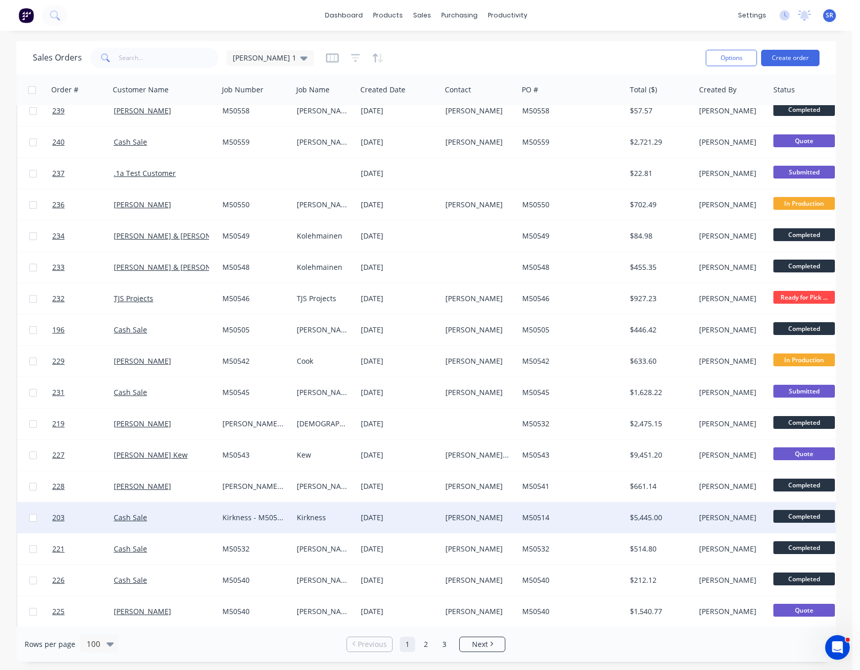
click at [466, 520] on div "[PERSON_NAME]" at bounding box center [478, 517] width 65 height 10
